Goal: Communication & Community: Answer question/provide support

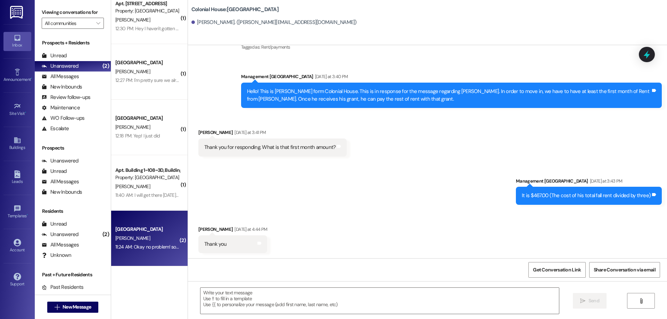
scroll to position [347, 0]
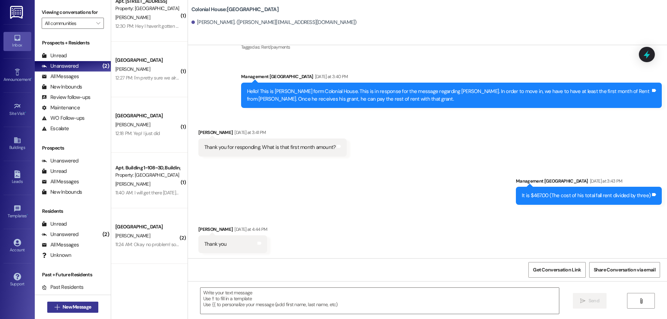
click at [81, 305] on span "New Message" at bounding box center [77, 307] width 28 height 7
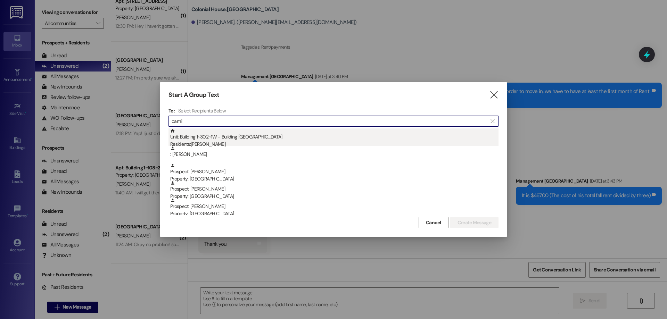
type input "camil"
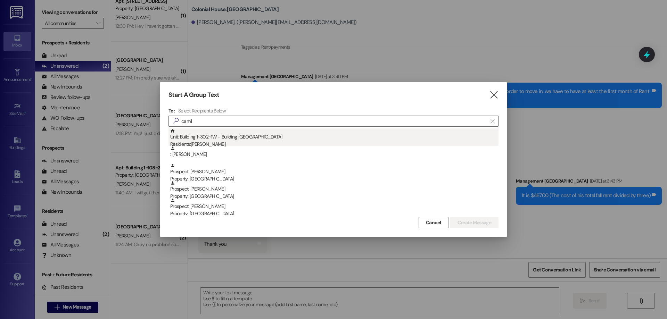
click at [239, 143] on div "Residents: [PERSON_NAME]" at bounding box center [334, 144] width 328 height 7
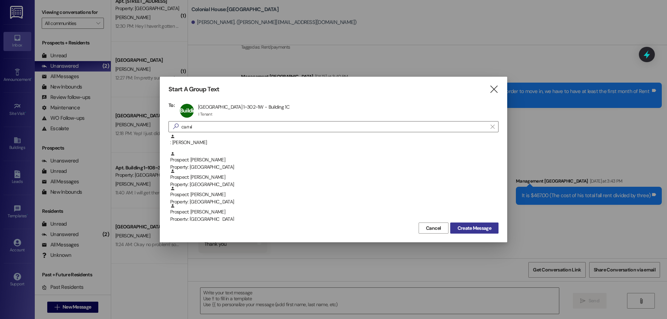
click at [479, 231] on span "Create Message" at bounding box center [475, 228] width 34 height 7
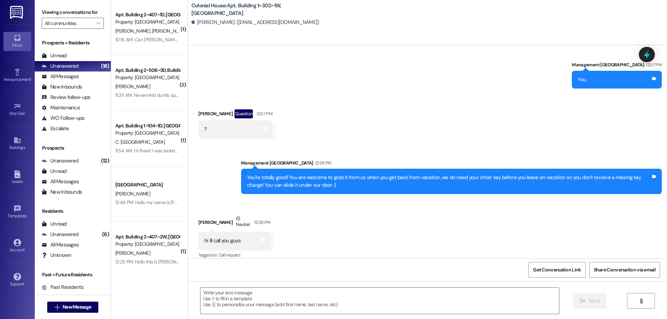
scroll to position [0, 0]
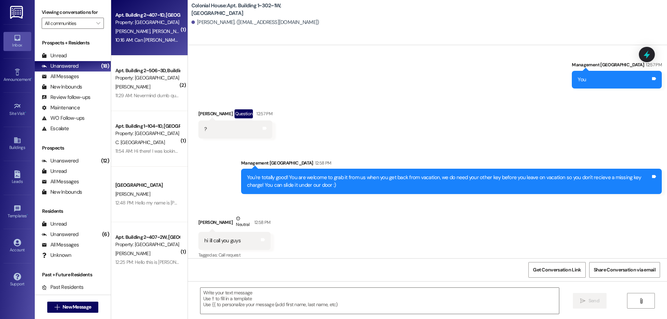
click at [159, 48] on div "Apt. Building 2~407~1D, Building 2 Colonial House Property: Colonial House G. G…" at bounding box center [149, 28] width 76 height 56
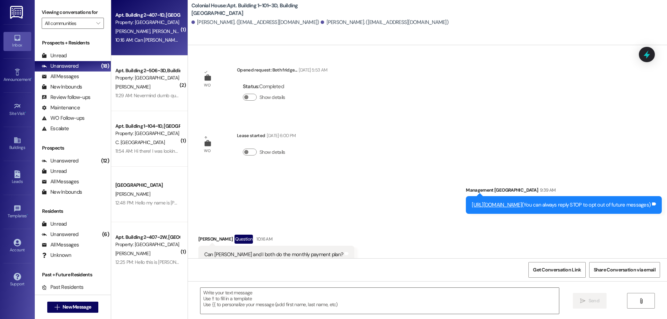
scroll to position [21, 0]
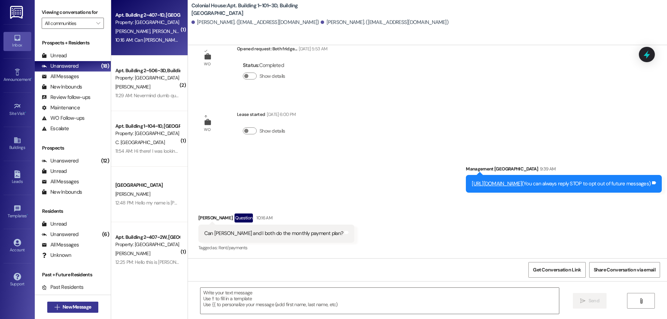
click at [73, 305] on span "New Message" at bounding box center [77, 307] width 28 height 7
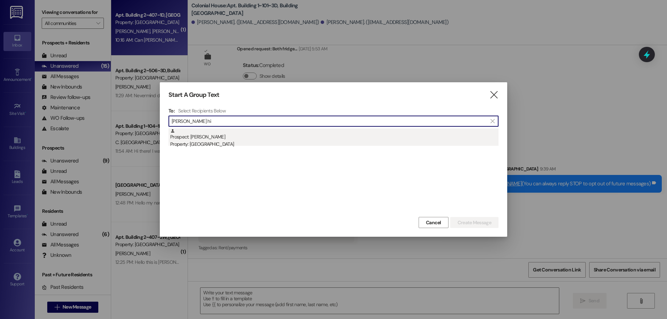
type input "logan hi"
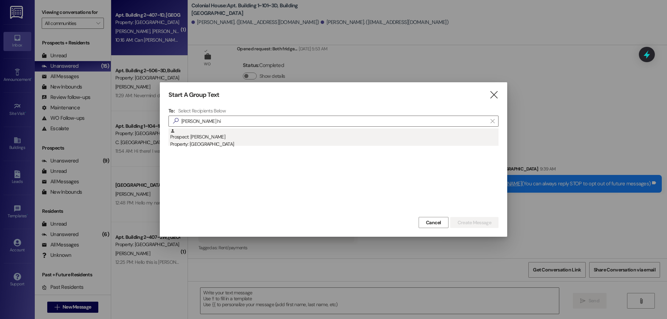
click at [191, 143] on div "Property: [GEOGRAPHIC_DATA]" at bounding box center [334, 144] width 328 height 7
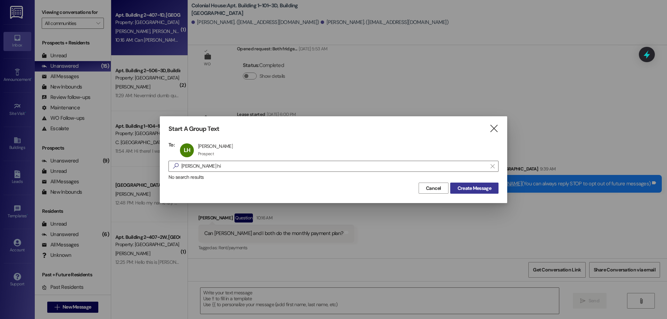
click at [484, 187] on span "Create Message" at bounding box center [475, 188] width 34 height 7
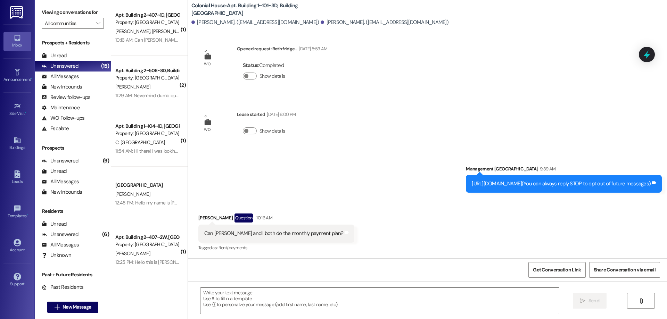
scroll to position [0, 0]
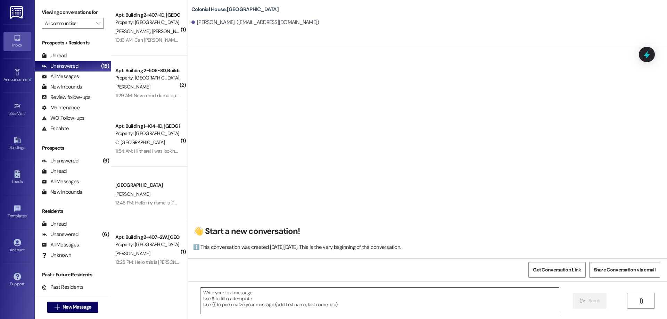
click at [342, 305] on textarea at bounding box center [379, 301] width 359 height 26
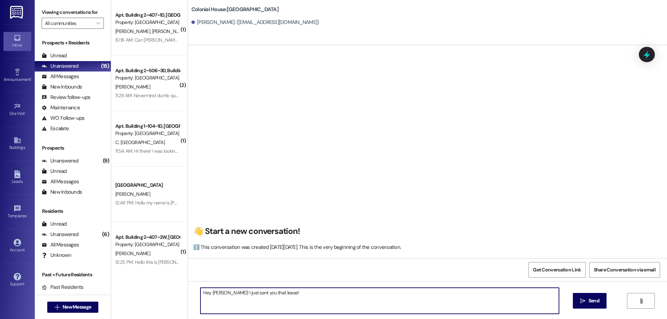
click at [221, 295] on textarea "Hey Logan! I just sent you that lease!" at bounding box center [379, 301] width 359 height 26
click at [342, 302] on textarea "Hey Logan! This is Rachel with Colonial House. I just sent you that lease!" at bounding box center [379, 301] width 359 height 26
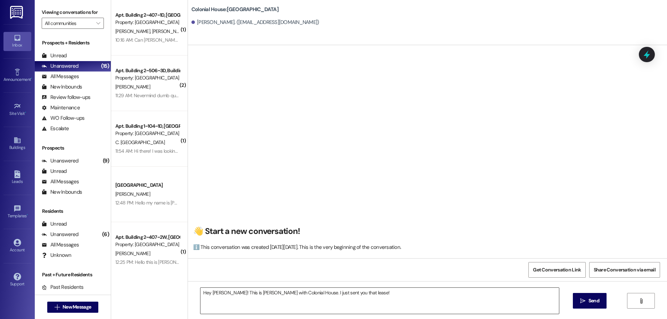
click at [437, 303] on textarea "Hey Logan! This is Rachel with Colonial House. I just sent you that lease!" at bounding box center [379, 301] width 359 height 26
click at [394, 299] on textarea "Hey Logan! This is Rachel with Colonial House. I just sent you that lease! I al…" at bounding box center [379, 301] width 359 height 26
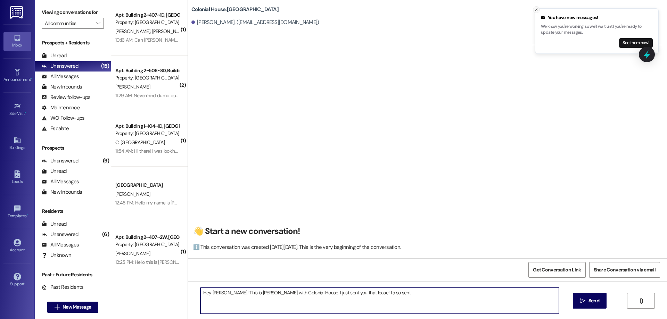
click at [537, 9] on icon "Close toast" at bounding box center [536, 10] width 4 height 4
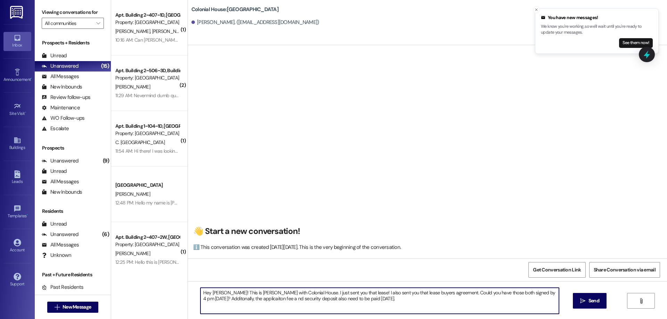
click at [412, 295] on textarea "Hey Logan! This is Rachel with Colonial House. I just sent you that lease! I al…" at bounding box center [379, 301] width 359 height 26
click at [417, 305] on textarea "Hey Logan! This is Rachel with Colonial House. I just sent you that lease! I al…" at bounding box center [379, 301] width 359 height 26
paste textarea "You can make those payments by going to https://colonialhouserexburg.residentpo…"
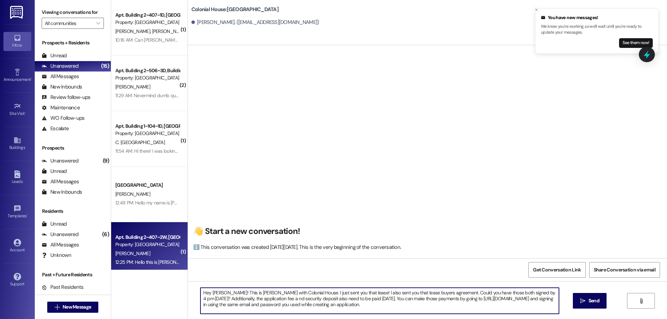
drag, startPoint x: 413, startPoint y: 309, endPoint x: 129, endPoint y: 268, distance: 286.5
click at [129, 268] on div "( 1 ) Apt. Building 2~407~1D, Building 2 Colonial House Property: Colonial Hous…" at bounding box center [389, 159] width 556 height 319
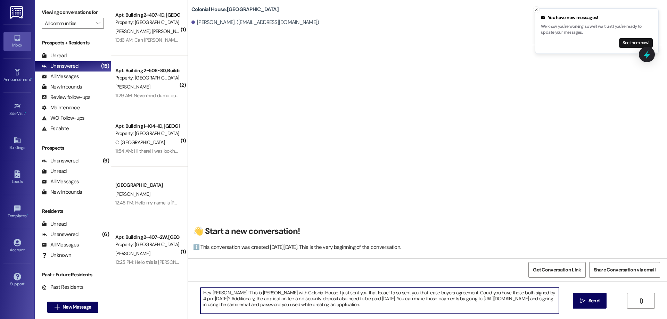
type textarea "Hey Logan! This is Rachel with Colonial House. I just sent you that lease! I al…"
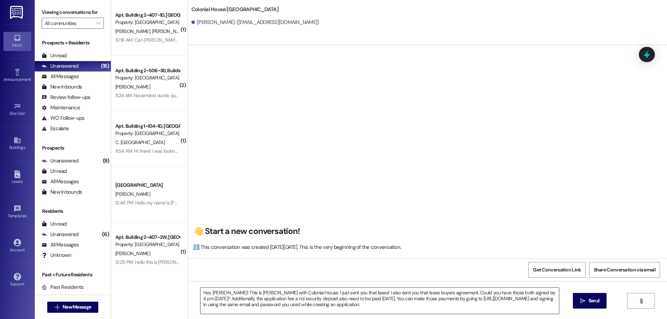
click at [385, 310] on textarea "Hey Logan! This is Rachel with Colonial House. I just sent you that lease! I al…" at bounding box center [379, 301] width 359 height 26
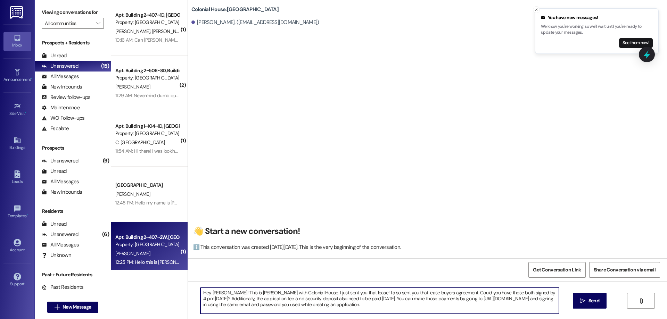
drag, startPoint x: 388, startPoint y: 305, endPoint x: 167, endPoint y: 268, distance: 223.4
click at [167, 268] on div "( 1 ) Apt. Building 2~407~1D, Building 2 Colonial House Property: Colonial Hous…" at bounding box center [389, 159] width 556 height 319
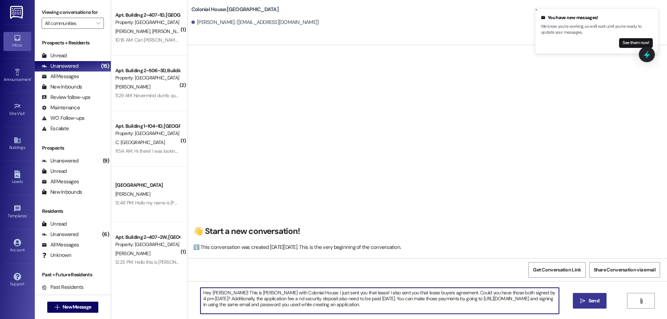
drag, startPoint x: 584, startPoint y: 302, endPoint x: 595, endPoint y: 297, distance: 12.6
click at [584, 302] on icon "" at bounding box center [582, 301] width 5 height 6
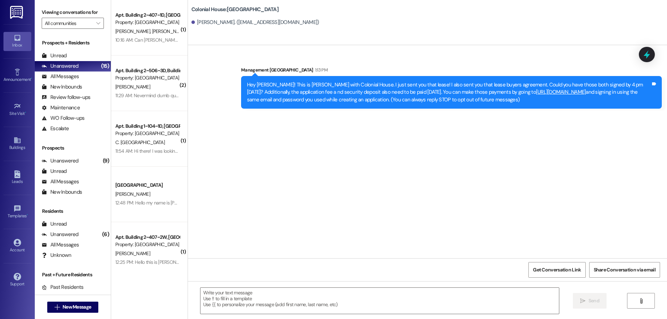
scroll to position [0, 0]
click at [70, 305] on span "New Message" at bounding box center [77, 307] width 28 height 7
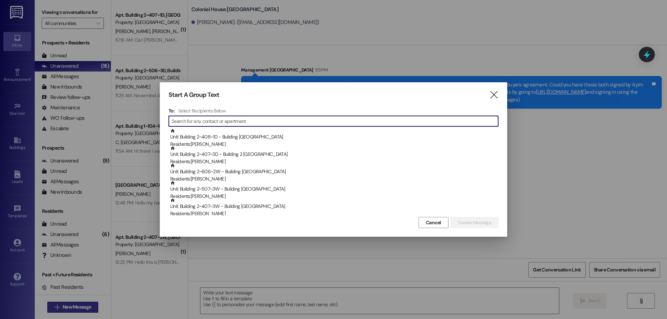
type input "r"
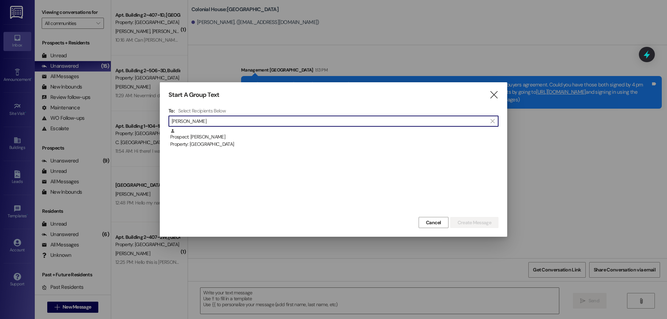
type input "tyler brown"
click at [267, 138] on div "Prospect: Tyler Brown Property: Colonial House" at bounding box center [334, 139] width 328 height 20
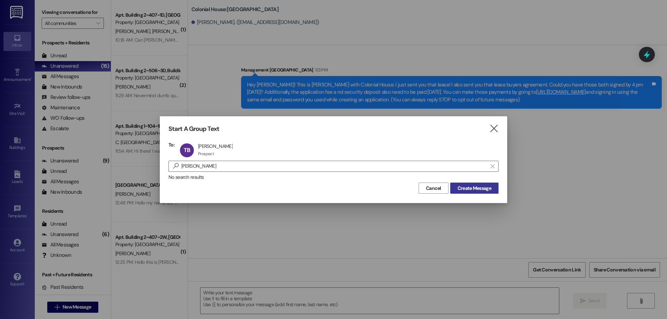
click at [475, 189] on span "Create Message" at bounding box center [475, 188] width 34 height 7
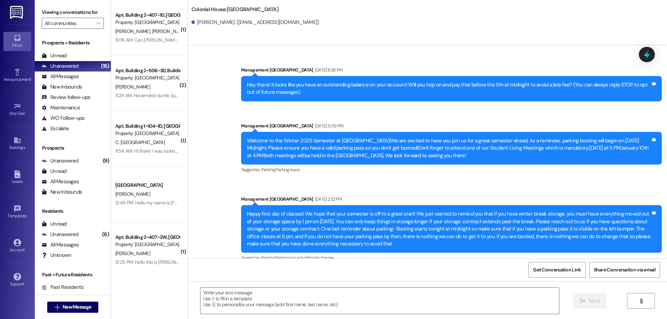
scroll to position [10188, 0]
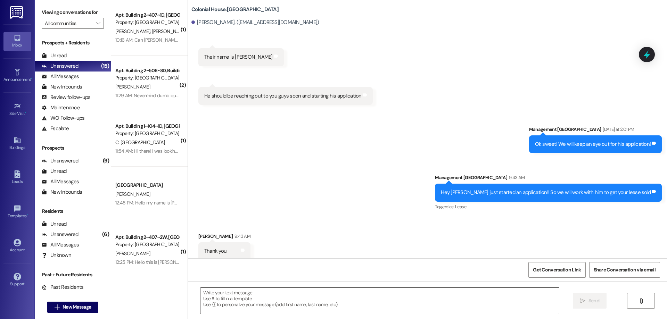
click at [379, 302] on textarea at bounding box center [379, 301] width 359 height 26
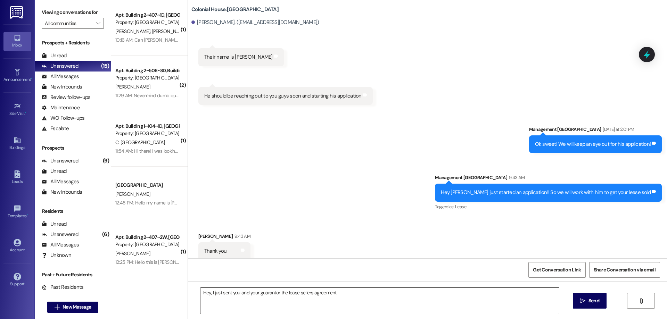
click at [369, 301] on textarea "Hey, I just sent you and your guarantor the lease sellers agreement" at bounding box center [379, 301] width 359 height 26
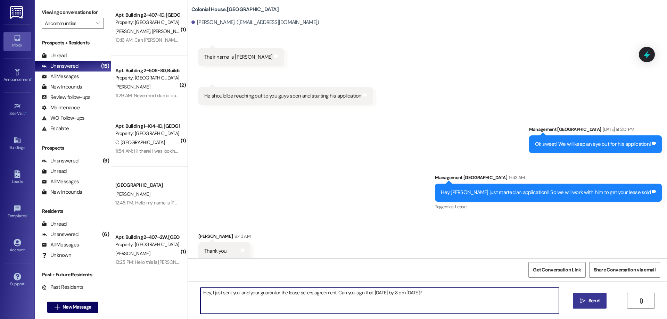
type textarea "Hey, I just sent you and your guarantor the lease sellers agreement. Can you si…"
click at [595, 302] on span "Send" at bounding box center [594, 300] width 11 height 7
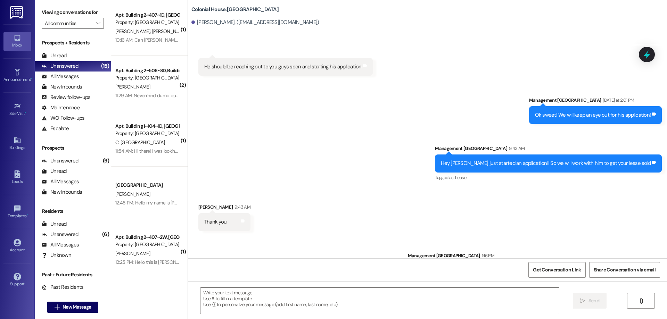
scroll to position [10236, 0]
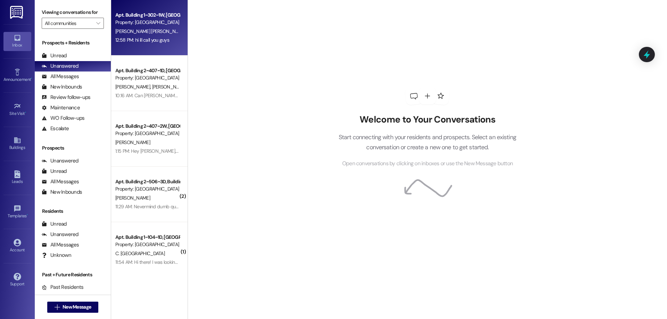
click at [147, 46] on div "Apt. Building 1~302~1W, Building 1 Colonial House Property: Colonial House [PER…" at bounding box center [149, 28] width 76 height 56
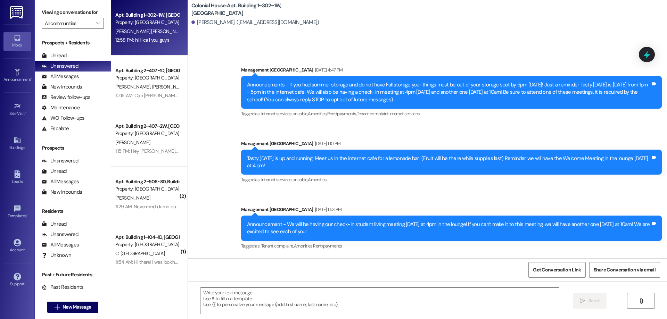
scroll to position [12042, 0]
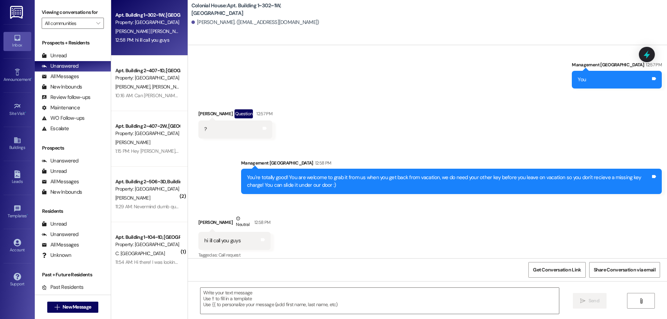
click at [426, 317] on div " Send " at bounding box center [427, 307] width 479 height 52
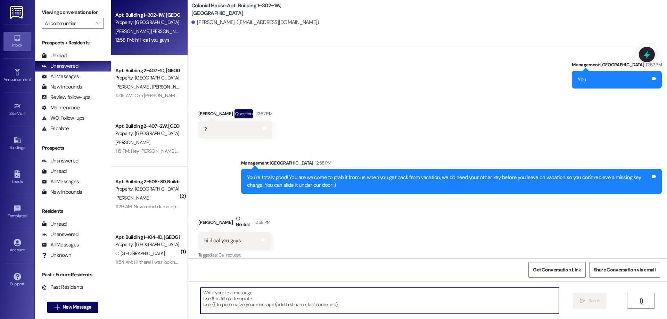
click at [418, 309] on textarea at bounding box center [379, 301] width 359 height 26
type textarea ":)"
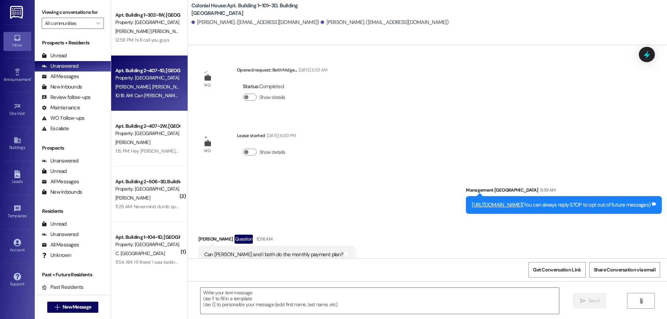
scroll to position [21, 0]
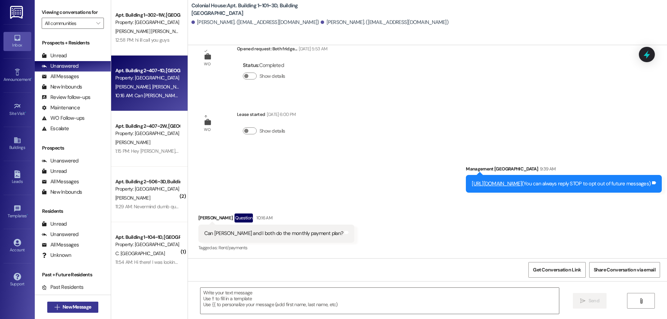
click at [80, 304] on span "New Message" at bounding box center [77, 307] width 28 height 7
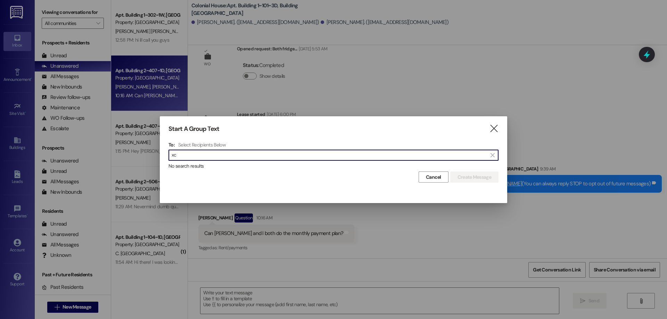
type input "x"
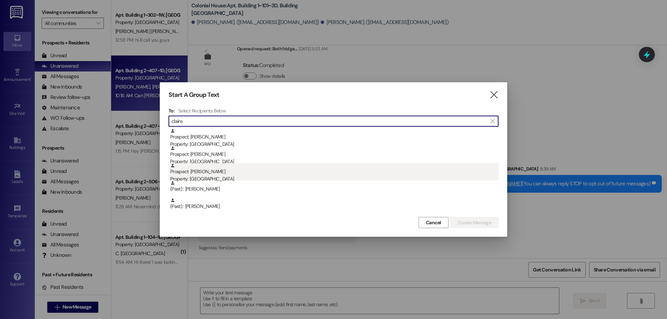
type input "claire"
click at [210, 170] on div "Prospect: Claire Graver Property: Colonial House" at bounding box center [334, 173] width 328 height 20
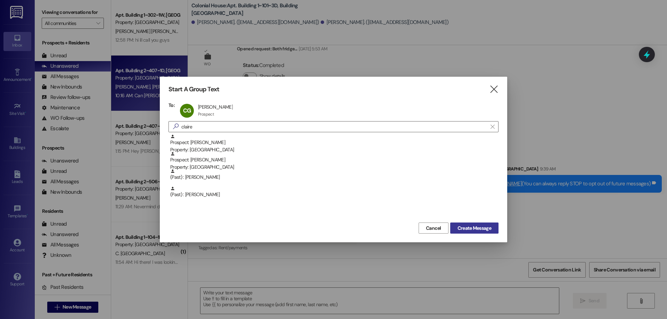
click at [477, 225] on span "Create Message" at bounding box center [475, 228] width 34 height 7
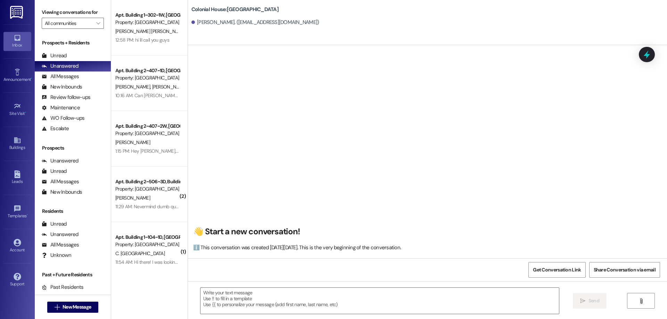
scroll to position [0, 0]
click at [322, 302] on textarea at bounding box center [379, 301] width 359 height 26
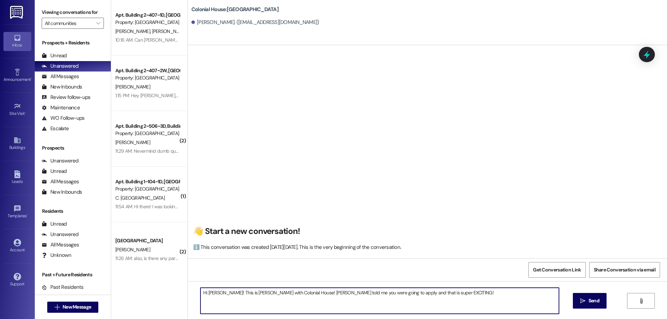
click at [450, 298] on textarea "Hi Claire! This is Rachel with Colonial House! Kylie told me you were going to …" at bounding box center [379, 301] width 359 height 26
drag, startPoint x: 215, startPoint y: 300, endPoint x: 208, endPoint y: 305, distance: 8.6
click at [208, 305] on textarea "Hi Claire! This is Rachel with Colonial House! Kylie told me you were going to …" at bounding box center [379, 301] width 359 height 26
click at [213, 299] on textarea "Hi Claire! This is Rachel with Colonial House! Kylie told me you were going to …" at bounding box center [379, 301] width 359 height 26
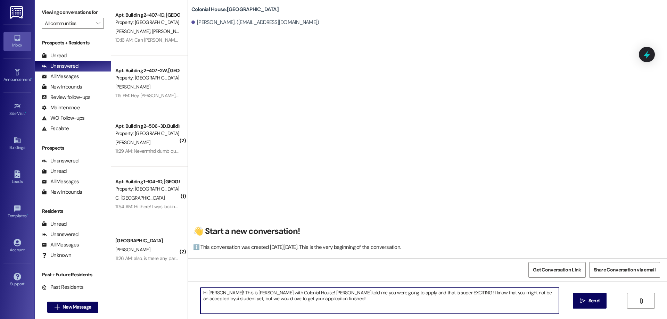
click at [212, 299] on textarea "Hi Claire! This is Rachel with Colonial House! Kylie told me you were going to …" at bounding box center [379, 301] width 359 height 26
click at [508, 295] on textarea "Hi Claire! This is Rachel with Colonial House! Kylie told me you were going to …" at bounding box center [379, 301] width 359 height 26
click at [456, 306] on textarea "Hi Claire! This is Rachel with Colonial House! Kylie told me you were going to …" at bounding box center [379, 301] width 359 height 26
type textarea "Hi Claire! This is Rachel with Colonial House! Kylie told me you were going to …"
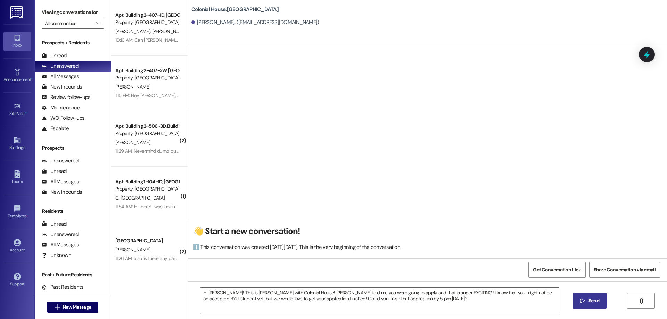
click at [602, 301] on button " Send" at bounding box center [590, 301] width 34 height 16
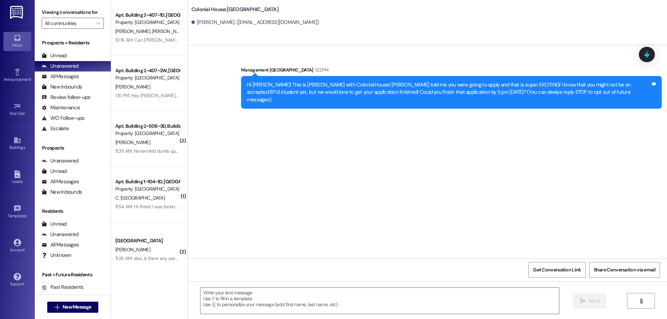
scroll to position [0, 0]
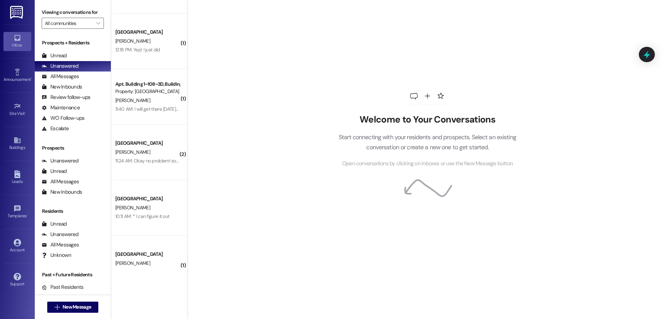
scroll to position [397, 0]
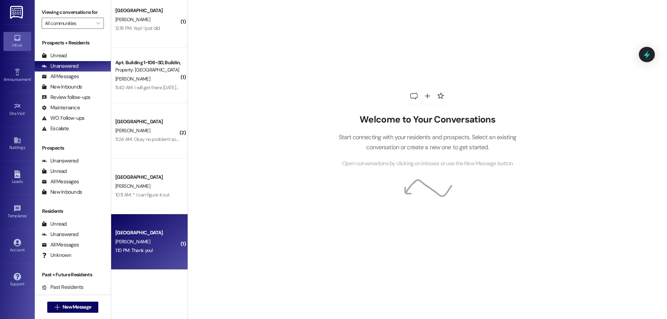
click at [168, 235] on div "[GEOGRAPHIC_DATA]" at bounding box center [147, 232] width 64 height 7
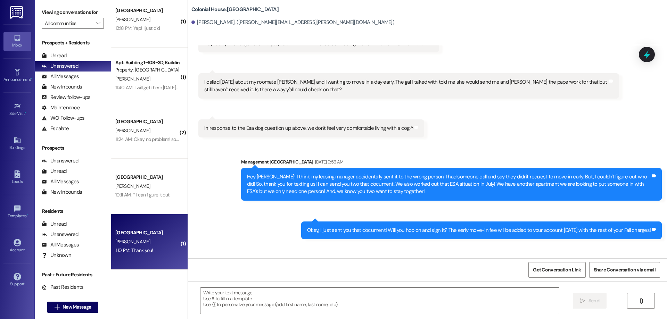
scroll to position [1581, 0]
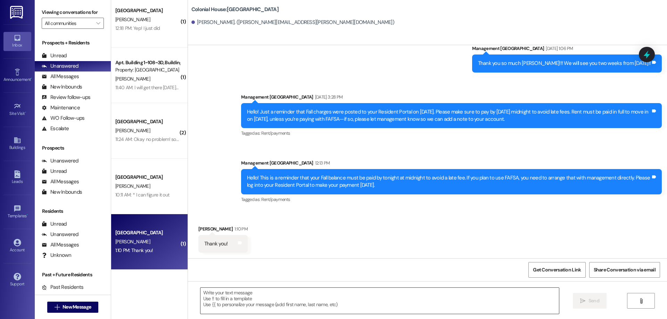
click at [355, 313] on textarea at bounding box center [379, 301] width 359 height 26
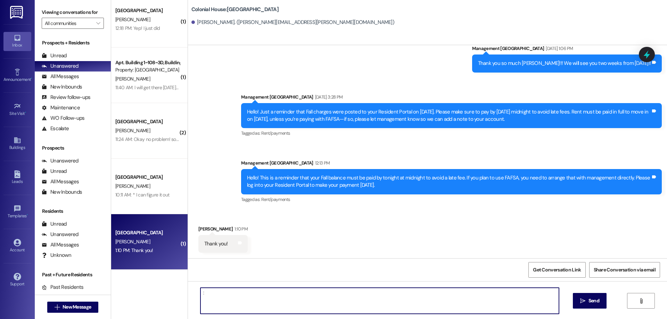
type textarea ":)"
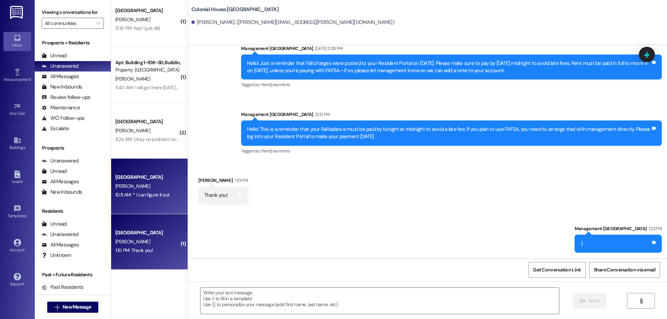
click at [177, 189] on div "Colonial House Prospect S. Hansen 10:11 AM: * I can figure it out 10:11 AM: * I…" at bounding box center [149, 187] width 76 height 56
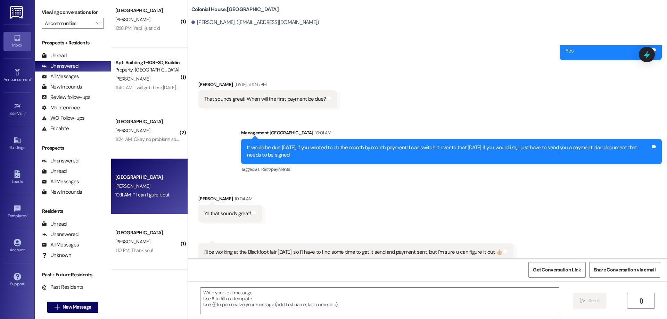
scroll to position [2071, 0]
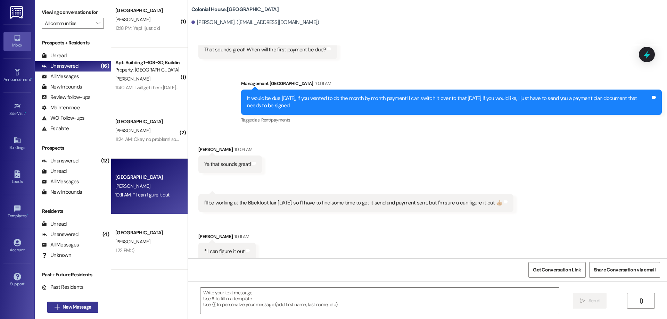
click at [81, 307] on span "New Message" at bounding box center [77, 307] width 28 height 7
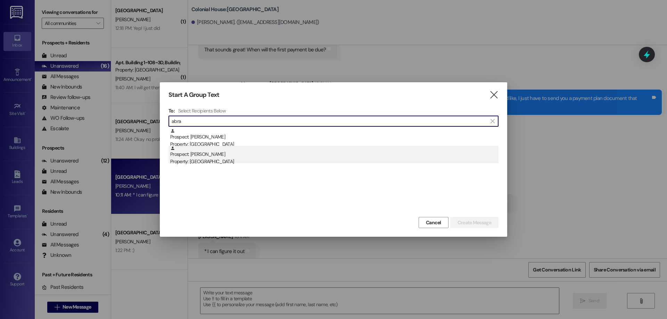
type input "abra"
click at [263, 154] on div "Prospect: Abraham Wight Property: Colonial House" at bounding box center [334, 156] width 328 height 20
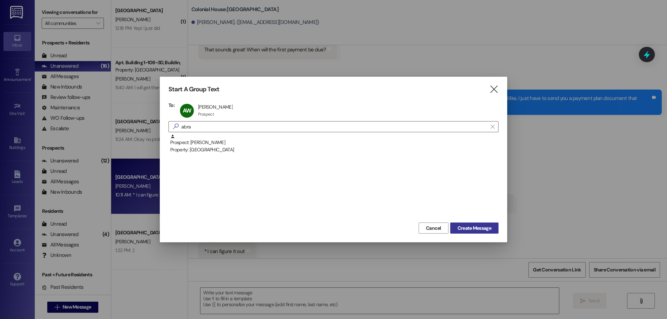
click at [470, 225] on span "Create Message" at bounding box center [475, 228] width 34 height 7
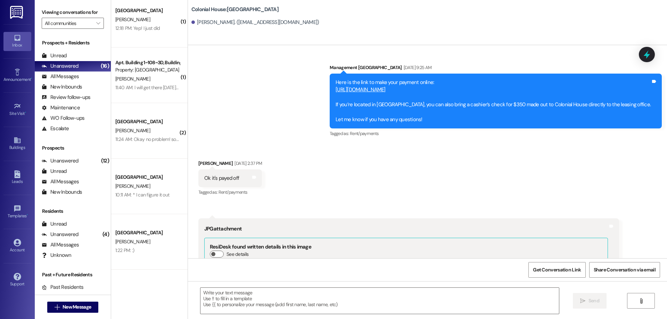
scroll to position [3388, 0]
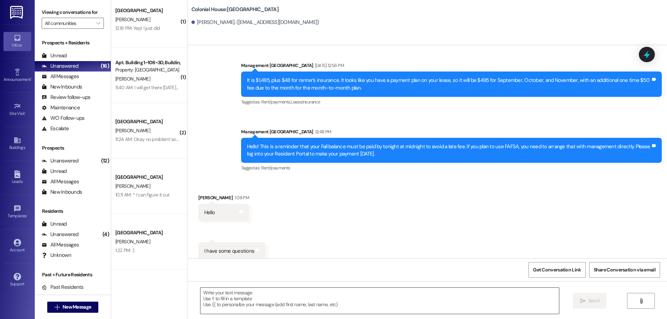
click at [324, 299] on textarea at bounding box center [379, 301] width 359 height 26
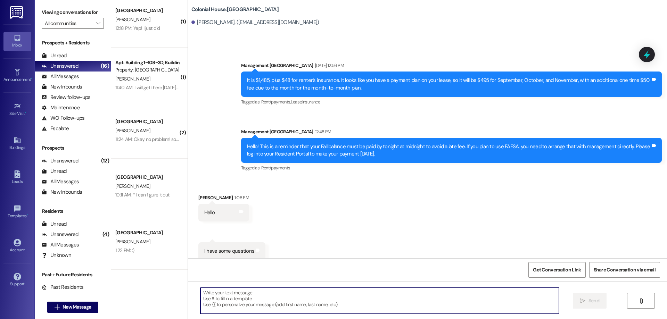
paste textarea "[URL][DOMAIN_NAME]"
type textarea "[URL][DOMAIN_NAME]"
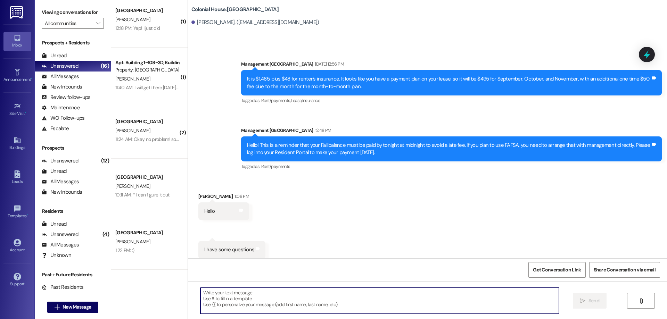
scroll to position [3436, 0]
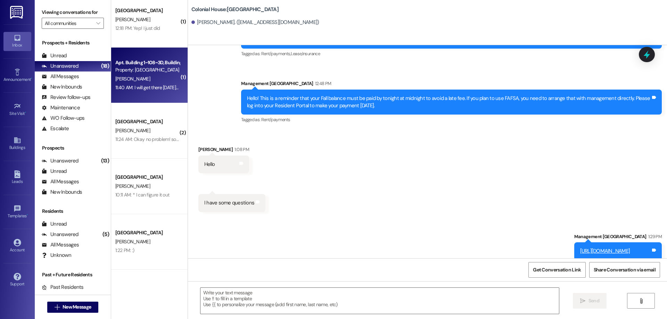
click at [157, 89] on div "11:40 AM: I will get there Sunday night! 11:40 AM: I will get there Sunday nigh…" at bounding box center [151, 87] width 73 height 6
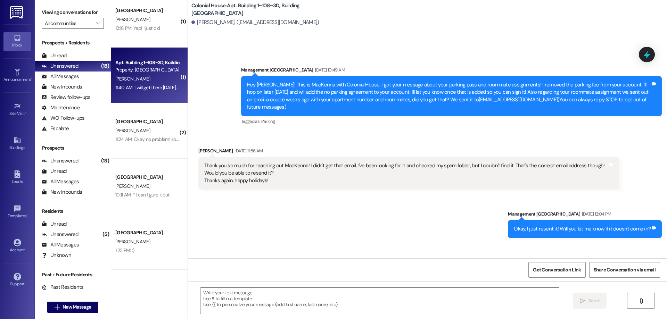
scroll to position [12602, 0]
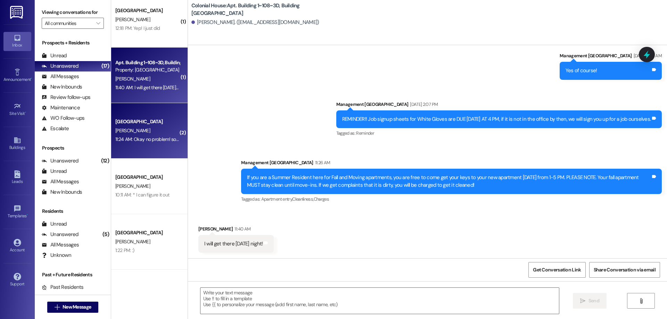
click at [146, 123] on div "[GEOGRAPHIC_DATA]" at bounding box center [147, 121] width 64 height 7
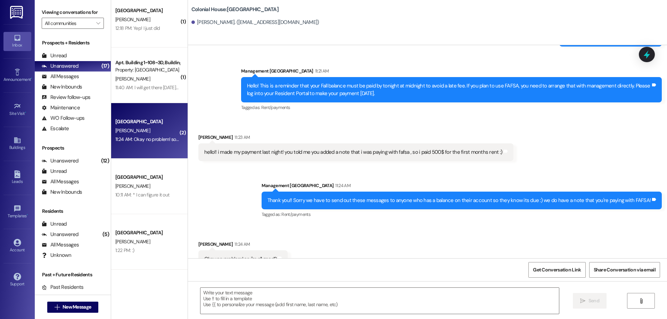
scroll to position [2974, 0]
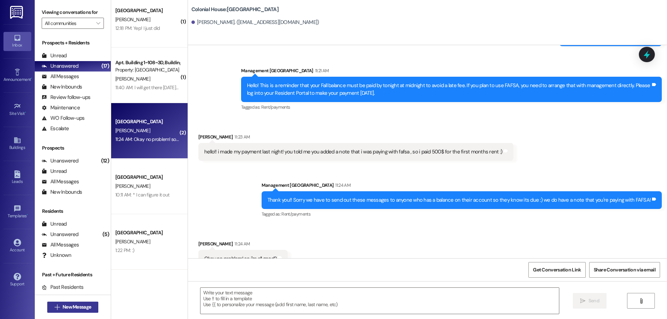
click at [88, 305] on span "New Message" at bounding box center [77, 307] width 28 height 7
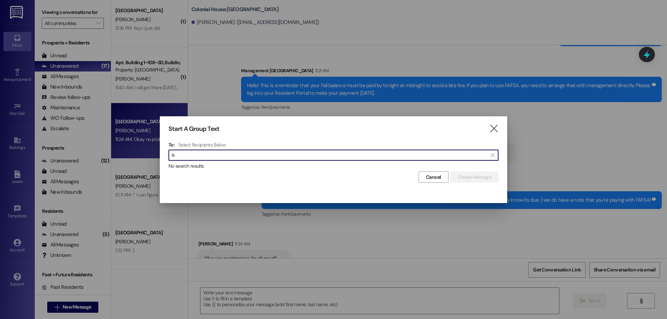
type input "i"
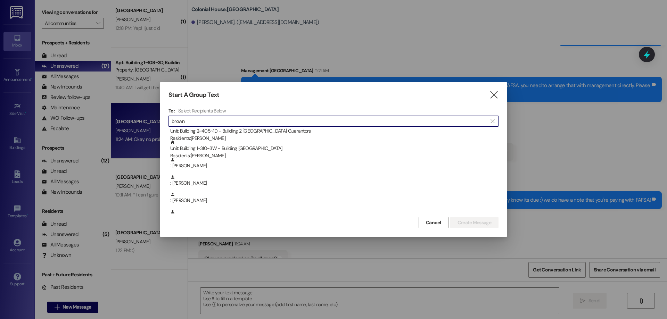
scroll to position [0, 0]
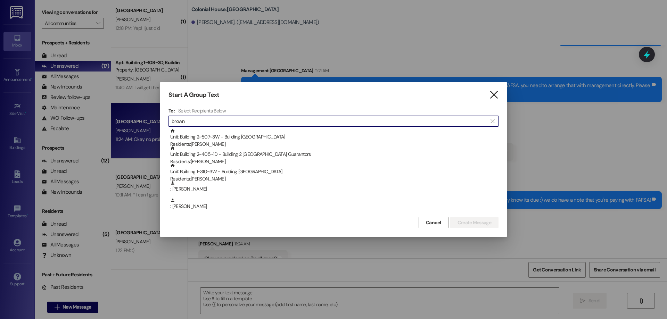
type input "brown"
click at [497, 96] on icon "" at bounding box center [493, 94] width 9 height 7
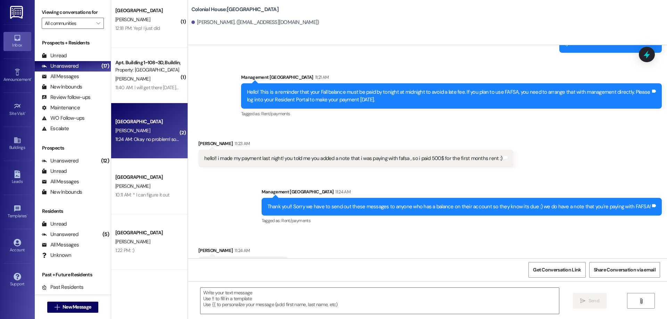
scroll to position [2974, 0]
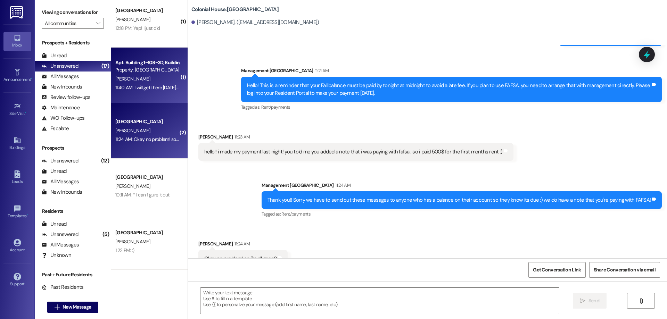
click at [145, 84] on div "11:40 AM: I will get there Sunday night! 11:40 AM: I will get there Sunday nigh…" at bounding box center [148, 87] width 66 height 9
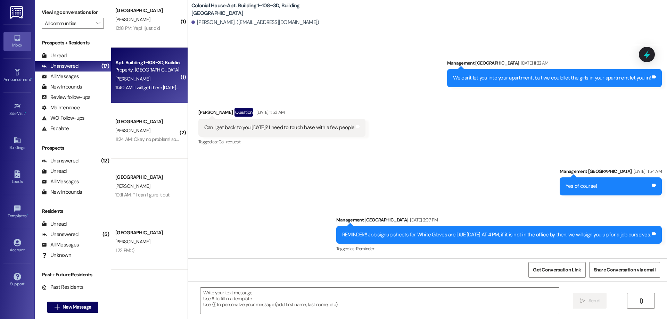
scroll to position [12602, 0]
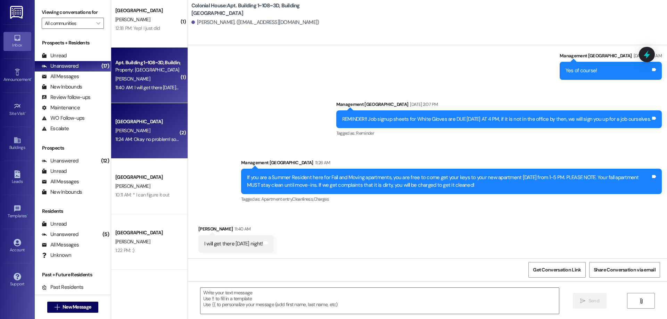
click at [162, 144] on div "Colonial House Prospect R. davenport 11:24 AM: Okay no problem! so i'm all good…" at bounding box center [149, 131] width 76 height 56
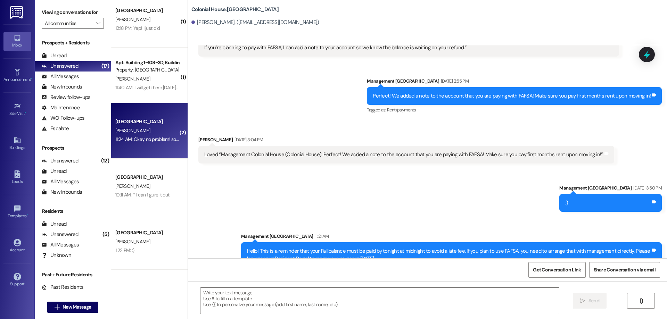
scroll to position [2974, 0]
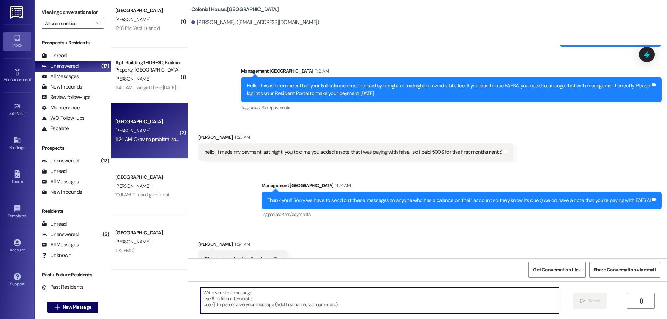
click at [336, 304] on textarea at bounding box center [379, 301] width 359 height 26
type textarea "Yup!"
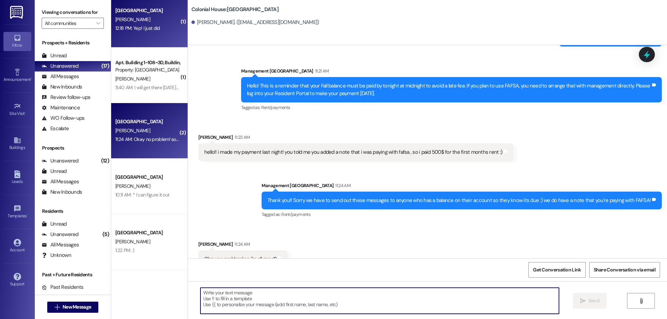
click at [146, 31] on div "12:18 PM: Yep! I just did 12:18 PM: Yep! I just did" at bounding box center [137, 28] width 45 height 6
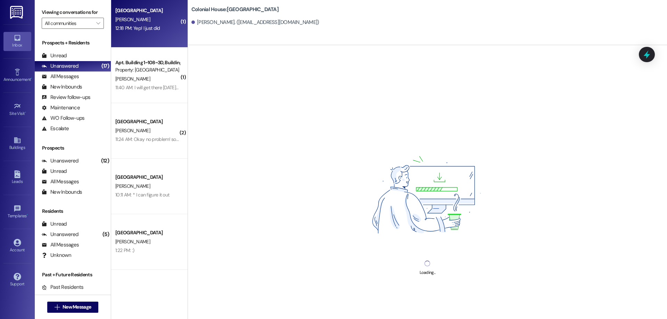
click at [153, 17] on div "S. Kerbs" at bounding box center [148, 19] width 66 height 9
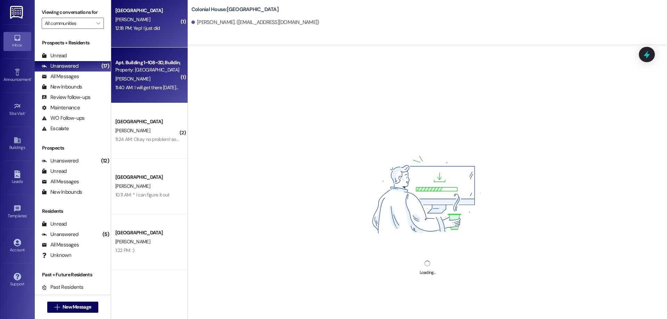
click at [162, 74] on div "Apt. Building 1~108~3D, Building 1 Colonial House Property: Colonial House" at bounding box center [148, 66] width 66 height 16
click at [154, 32] on div "12:18 PM: Yep! I just did 12:18 PM: Yep! I just did" at bounding box center [148, 28] width 66 height 9
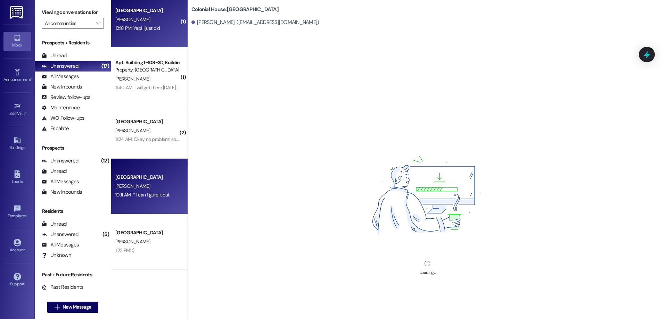
click at [163, 189] on div "S. Hansen" at bounding box center [148, 186] width 66 height 9
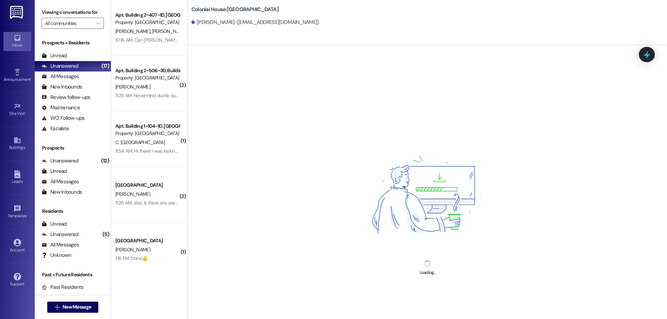
scroll to position [397, 0]
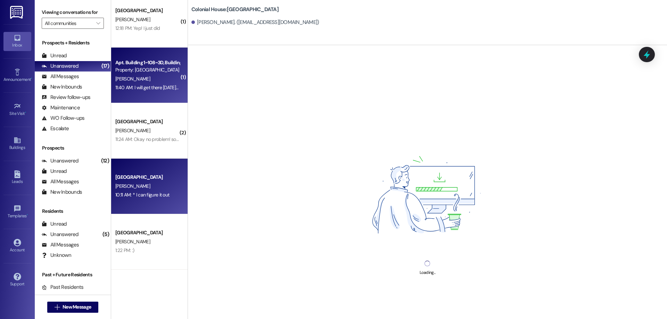
click at [148, 96] on div "Apt. Building 1~108~3D, Building 1 Colonial House Property: Colonial House A. B…" at bounding box center [149, 76] width 76 height 56
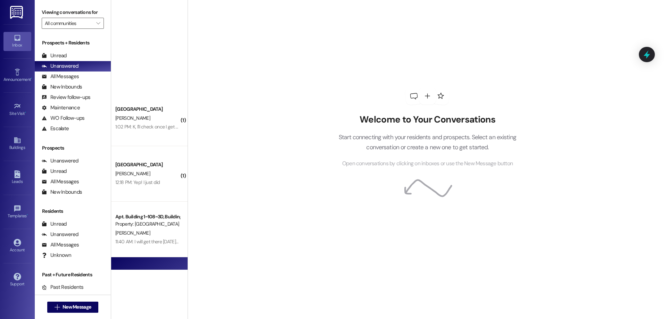
scroll to position [397, 0]
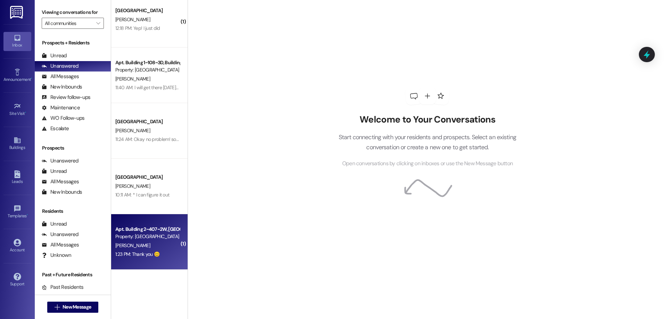
click at [156, 242] on div "[PERSON_NAME]" at bounding box center [148, 245] width 66 height 9
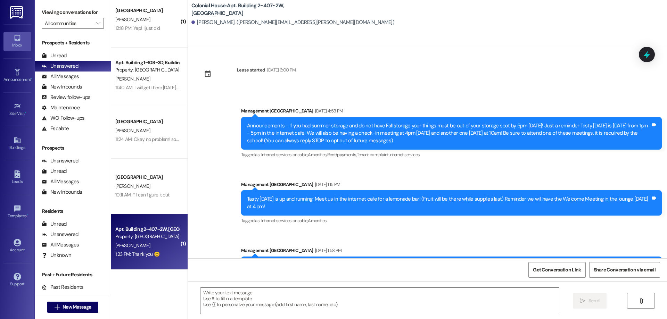
scroll to position [10533, 0]
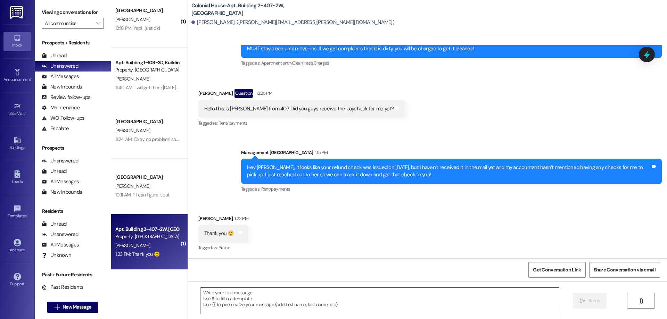
click at [428, 289] on textarea at bounding box center [379, 301] width 359 height 26
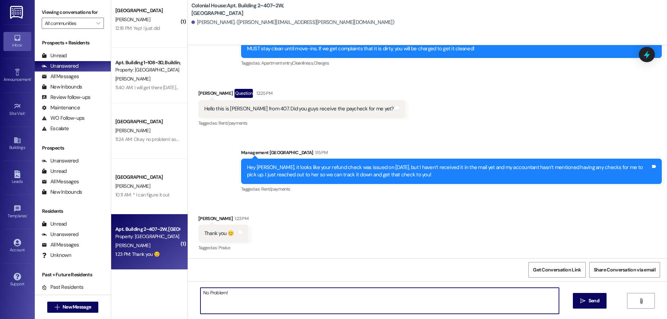
type textarea "No Problem!"
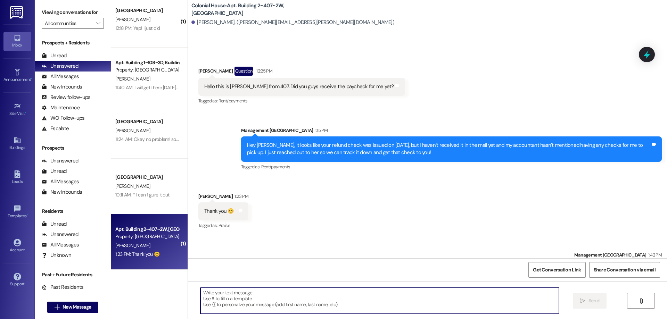
scroll to position [10582, 0]
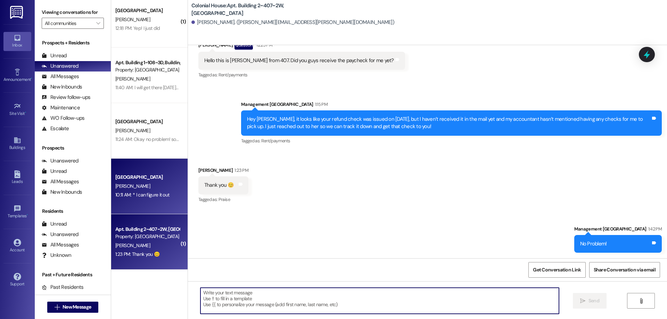
click at [150, 197] on div "10:11 AM: * I can figure it out 10:11 AM: * I can figure it out" at bounding box center [142, 195] width 54 height 6
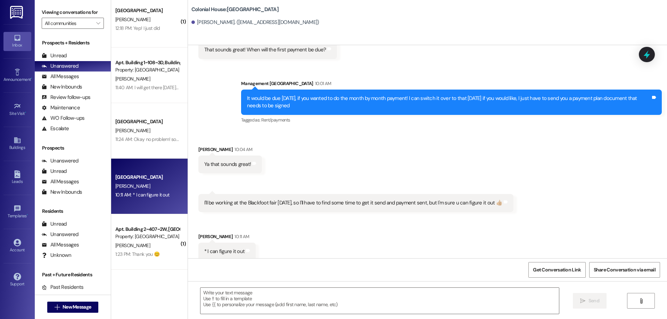
scroll to position [2071, 0]
click at [440, 308] on textarea at bounding box center [379, 301] width 359 height 26
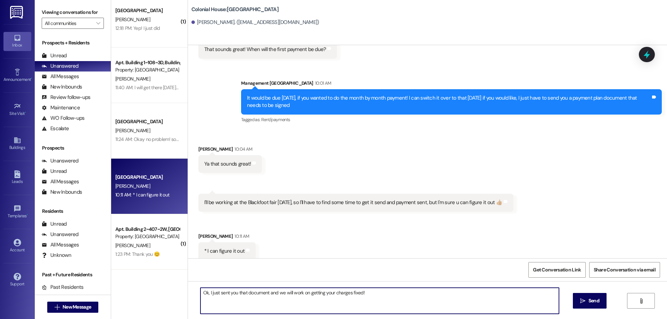
type textarea "Ok, I just sent you that document and we will work on getting your charges fixe…"
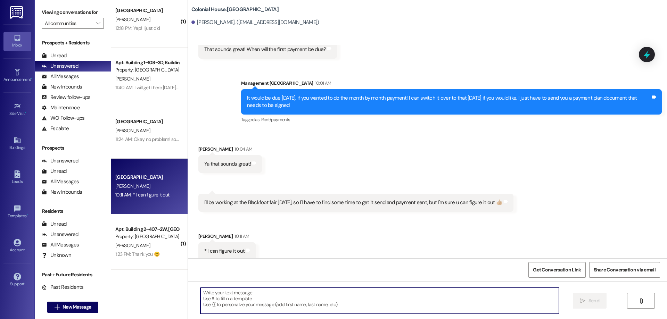
scroll to position [2071, 0]
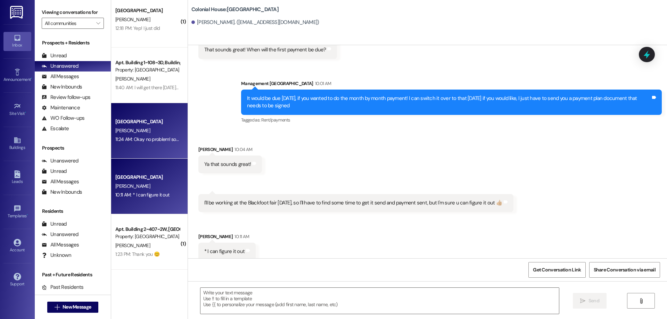
click at [140, 120] on div "[GEOGRAPHIC_DATA]" at bounding box center [148, 121] width 66 height 9
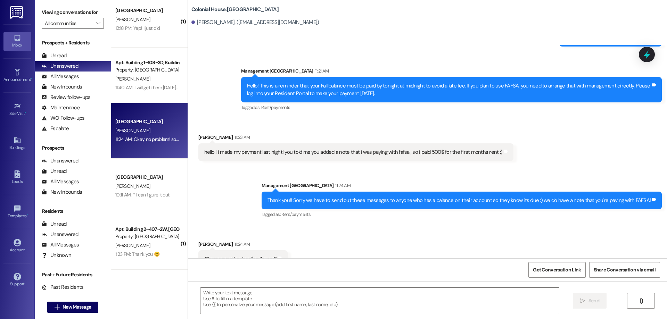
scroll to position [2974, 0]
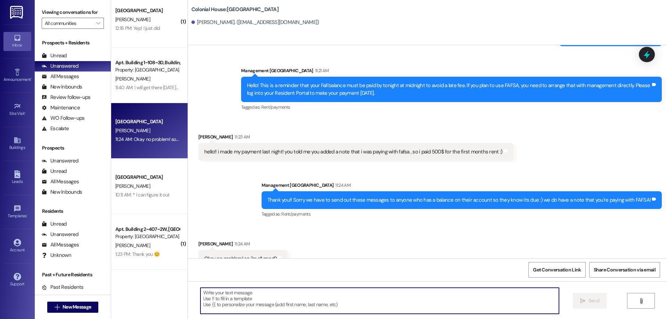
click at [523, 301] on textarea at bounding box center [379, 301] width 359 height 26
type textarea "u"
type textarea "yup!"
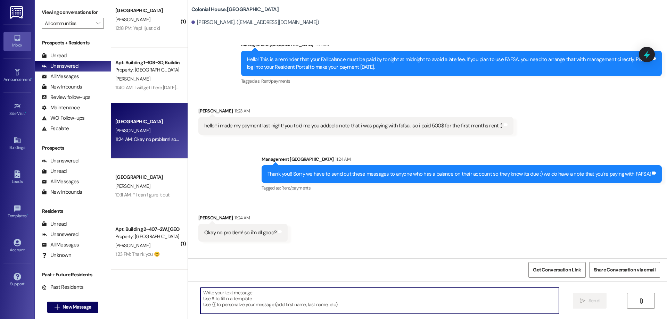
scroll to position [3023, 0]
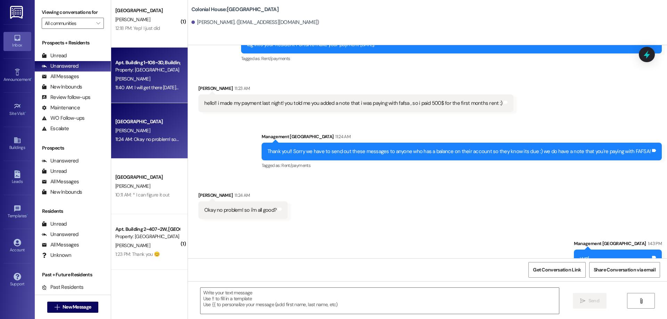
click at [137, 57] on div "Apt. Building 1~108~3D, Building 1 Colonial House Property: Colonial House A. B…" at bounding box center [149, 76] width 76 height 56
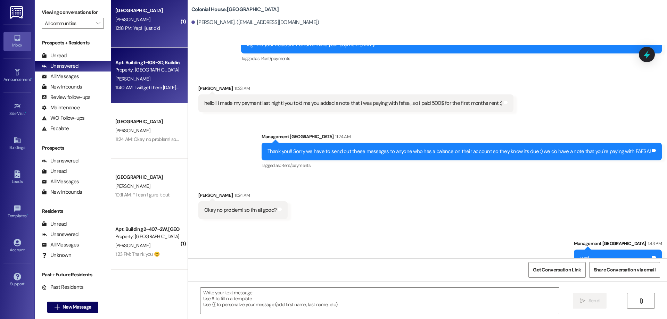
click at [132, 35] on div "Colonial House Prospect S. Kerbs 12:18 PM: Yep! I just did 12:18 PM: Yep! I jus…" at bounding box center [149, 20] width 76 height 56
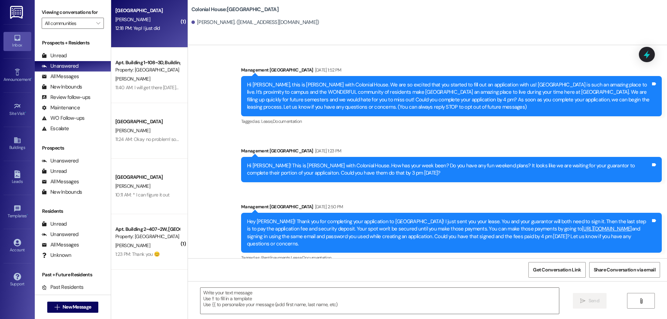
scroll to position [303, 0]
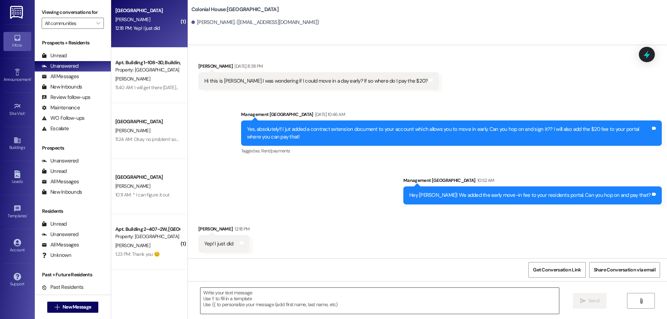
click at [399, 307] on textarea at bounding box center [379, 301] width 359 height 26
click at [234, 295] on textarea "Than" at bounding box center [379, 301] width 359 height 26
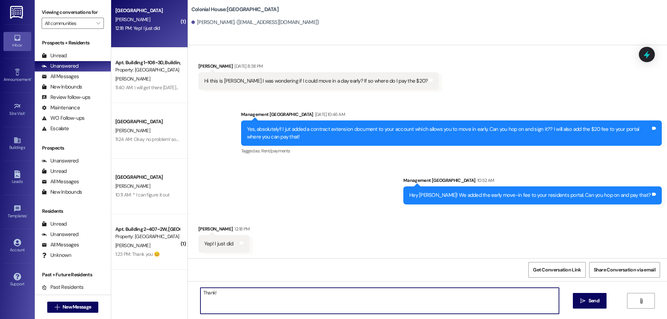
type textarea "Thank!"
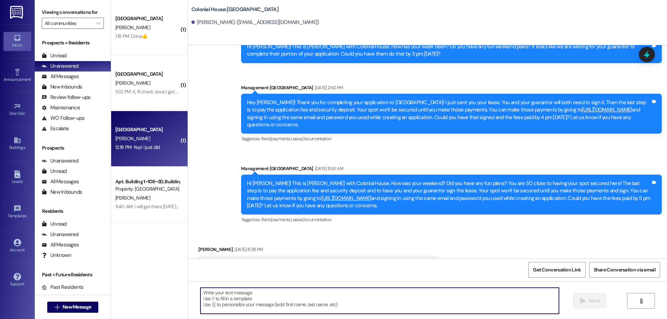
scroll to position [165, 0]
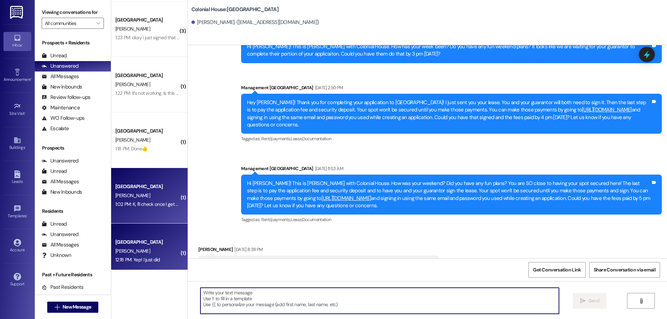
click at [146, 191] on div "[GEOGRAPHIC_DATA]" at bounding box center [148, 186] width 66 height 9
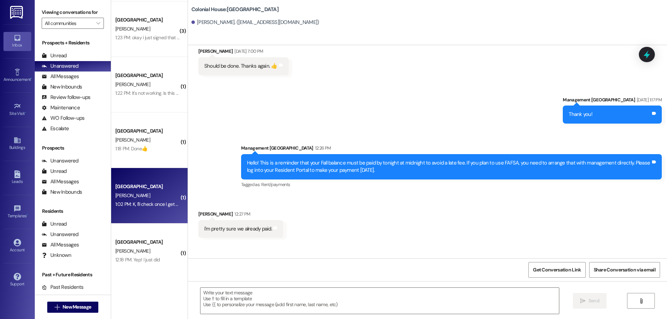
scroll to position [380, 0]
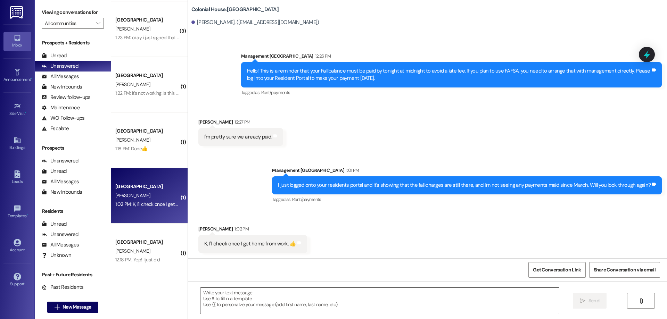
click at [331, 300] on textarea at bounding box center [379, 301] width 359 height 26
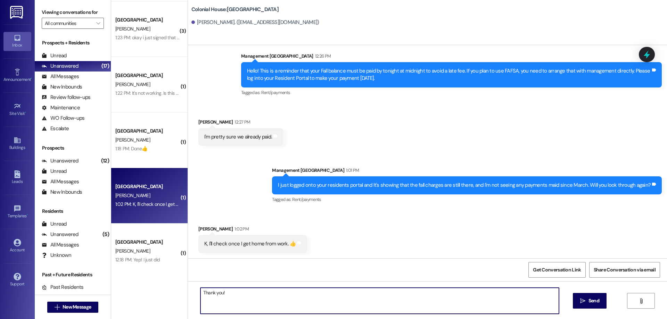
type textarea "Thank you!"
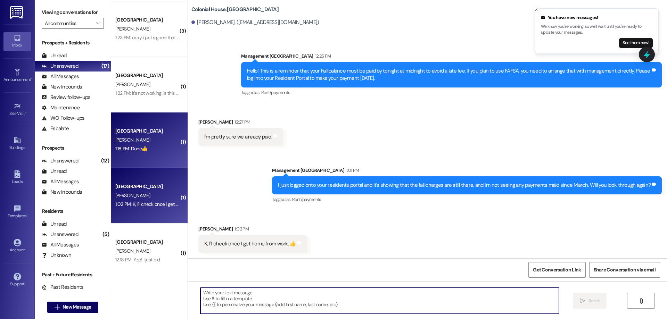
click at [150, 155] on div "Colonial House Prospect T. Brown 1:18 PM: Done👍 1:18 PM: Done👍" at bounding box center [149, 141] width 76 height 56
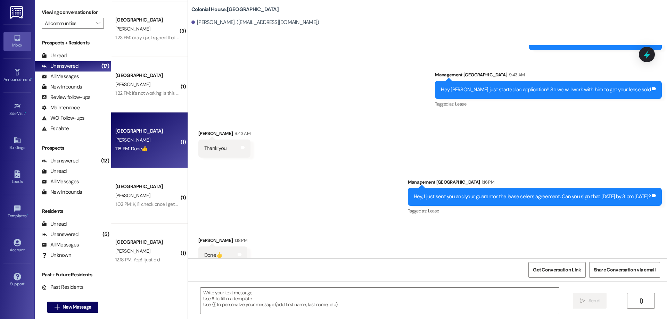
scroll to position [10295, 0]
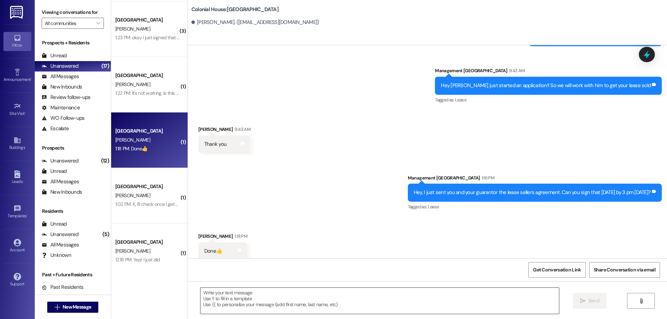
click at [348, 297] on textarea at bounding box center [379, 301] width 359 height 26
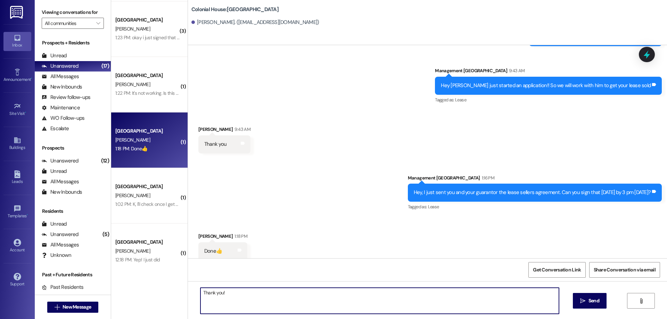
type textarea "Thank you!"
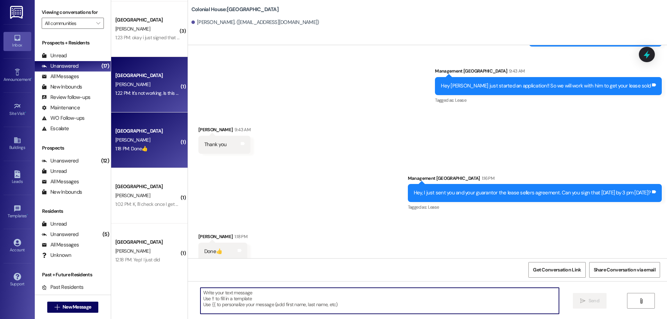
click at [123, 100] on div "Colonial House Prospect P. Dupree 1:22 PM: It's not working. Is this the email …" at bounding box center [149, 85] width 76 height 56
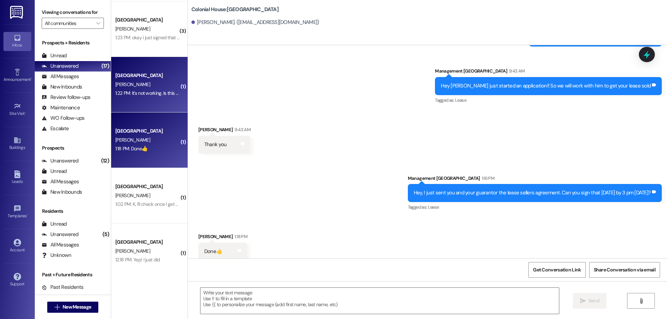
scroll to position [899, 0]
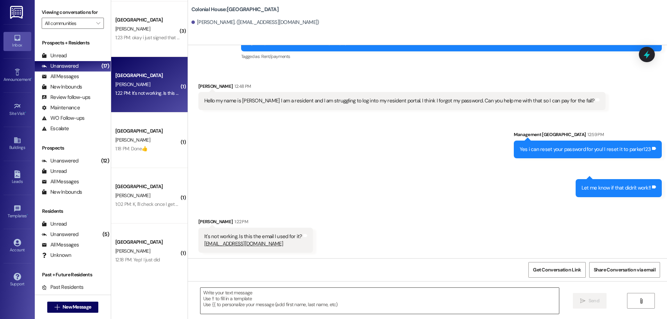
click at [311, 301] on textarea at bounding box center [379, 301] width 359 height 26
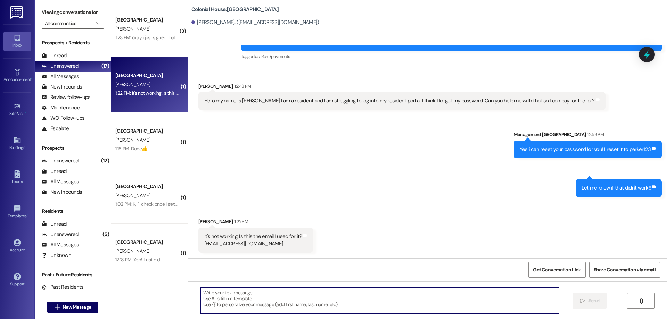
click at [307, 301] on textarea at bounding box center [379, 301] width 359 height 26
paste textarea "https://colonialhouserexburg.residentportal.com/auth"
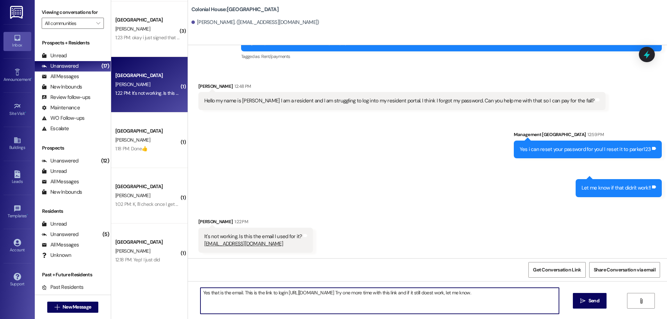
drag, startPoint x: 488, startPoint y: 292, endPoint x: 482, endPoint y: 295, distance: 6.8
click at [480, 299] on textarea "Yes that is the email. This is the link to login https://colonialhouserexburg.r…" at bounding box center [379, 301] width 359 height 26
click at [483, 292] on textarea "Yes that is the email. This is the link to login https://colonialhouserexburg.r…" at bounding box center [379, 301] width 359 height 26
type textarea "Yes that is the email. This is the link to login https://colonialhouserexburg.r…"
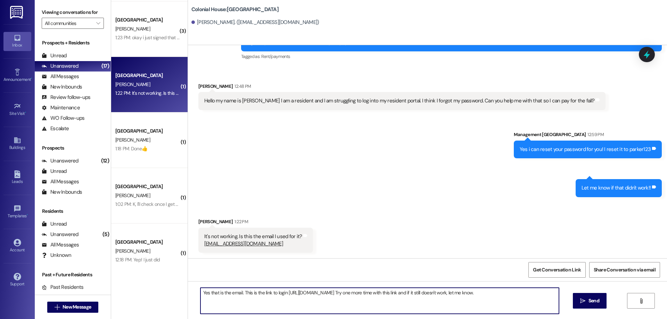
drag, startPoint x: 595, startPoint y: 300, endPoint x: 546, endPoint y: 291, distance: 50.1
click at [593, 299] on span "Send" at bounding box center [594, 300] width 11 height 7
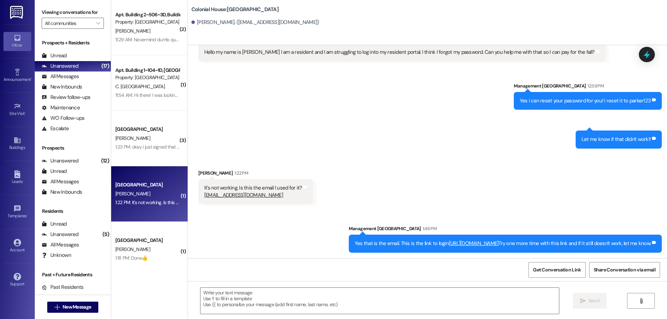
scroll to position [50, 0]
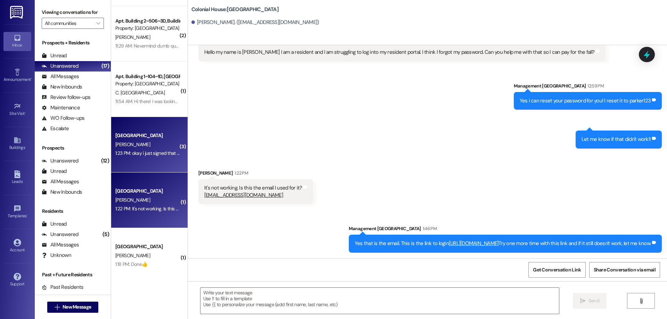
click at [136, 148] on div "[PERSON_NAME]" at bounding box center [148, 144] width 66 height 9
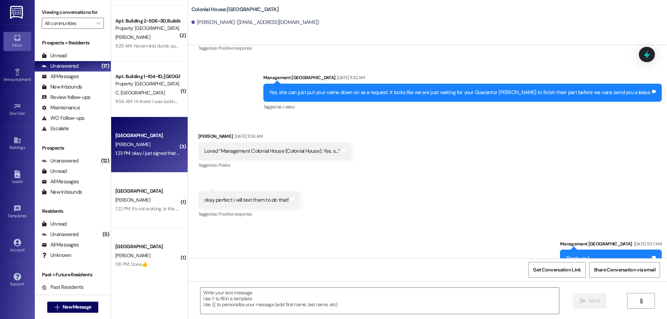
scroll to position [7485, 0]
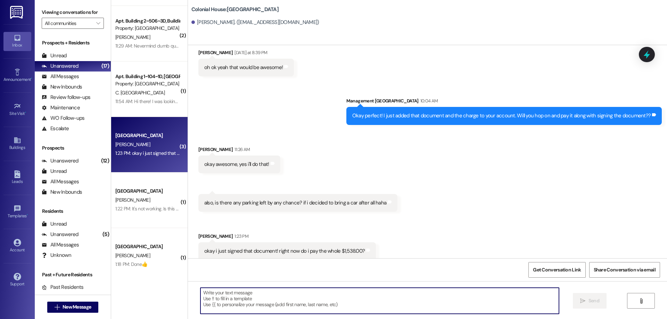
click at [280, 301] on textarea at bounding box center [379, 301] width 359 height 26
click at [242, 299] on textarea at bounding box center [379, 301] width 359 height 26
click at [336, 308] on textarea at bounding box center [379, 301] width 359 height 26
type textarea "Y"
click at [289, 302] on textarea "We are unfortunately out" at bounding box center [379, 301] width 359 height 26
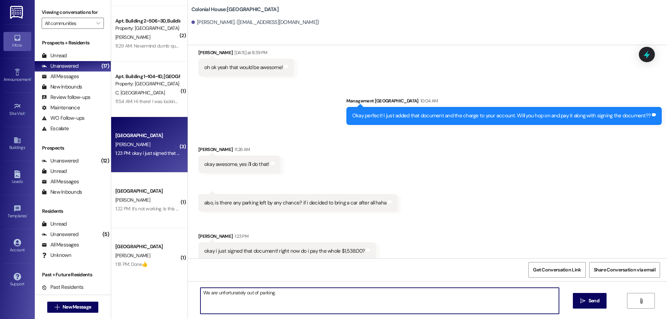
click at [309, 296] on textarea "We are unfortunately out of parking." at bounding box center [379, 301] width 359 height 26
type textarea "We are unfortunately out of parking. And yes, you will pay the whole $1,538.00"
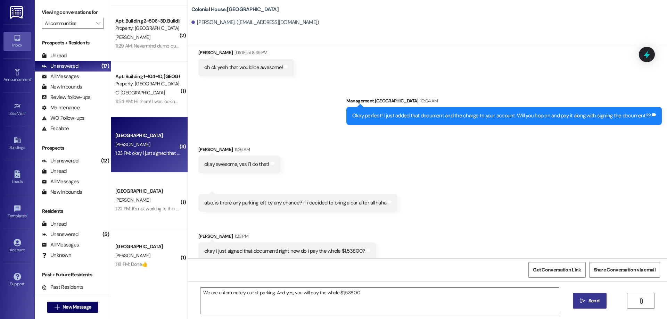
click at [593, 300] on span "Send" at bounding box center [594, 300] width 11 height 7
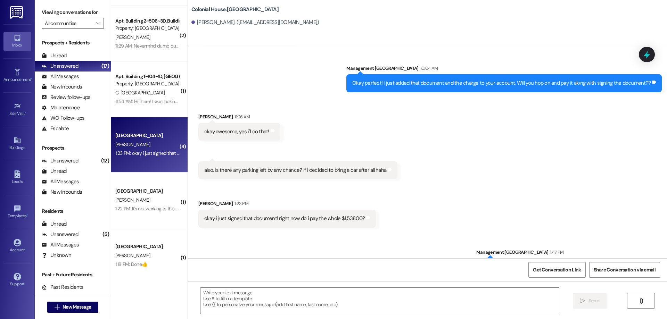
scroll to position [7533, 0]
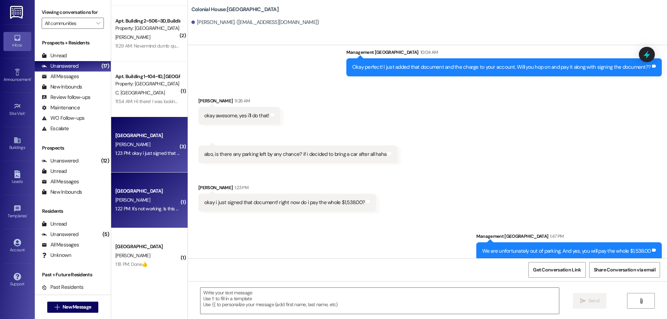
click at [154, 195] on div "[GEOGRAPHIC_DATA]" at bounding box center [147, 191] width 64 height 7
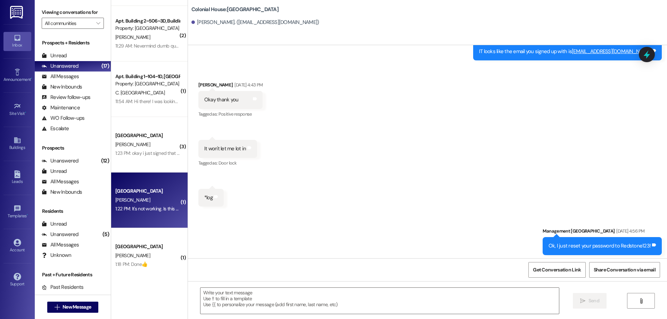
scroll to position [369, 0]
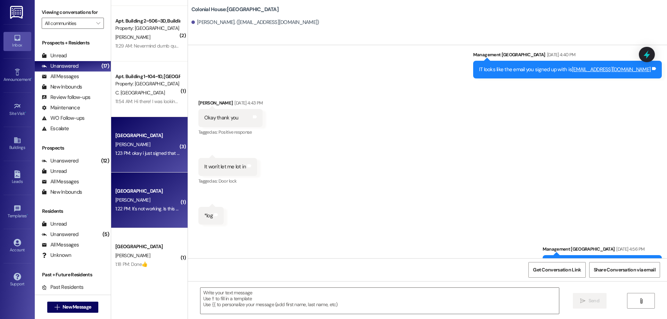
click at [161, 164] on div "Colonial House Prospect M. Thomason 1:23 PM: okay i just signed that document! …" at bounding box center [149, 145] width 76 height 56
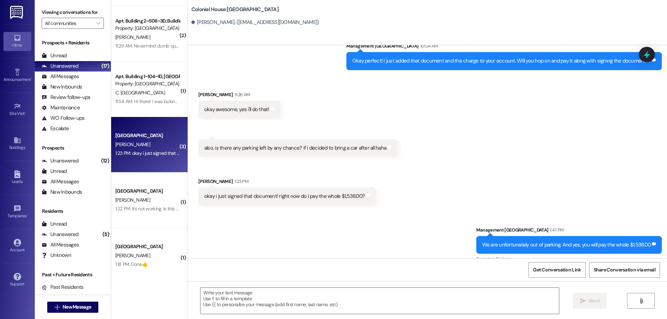
scroll to position [7543, 0]
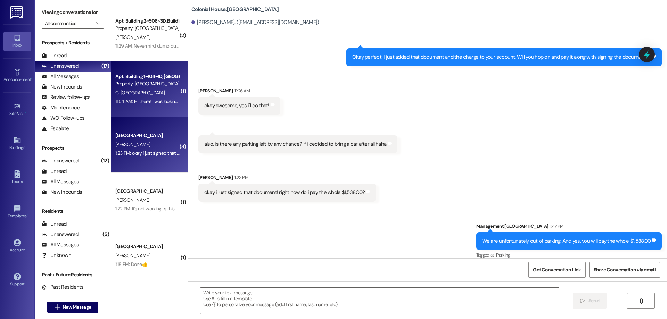
click at [138, 104] on div "11:54 AM: Hi there! I was looking on my account and I was wondering if the paym…" at bounding box center [350, 101] width 470 height 6
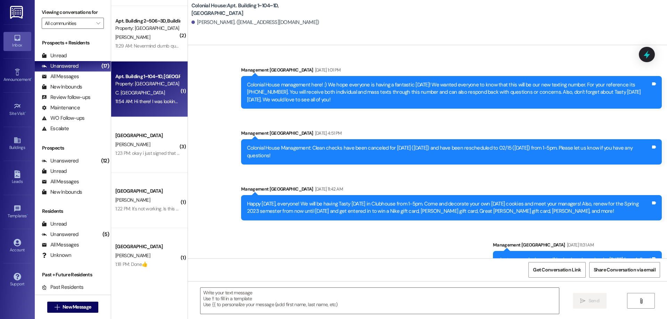
scroll to position [37112, 0]
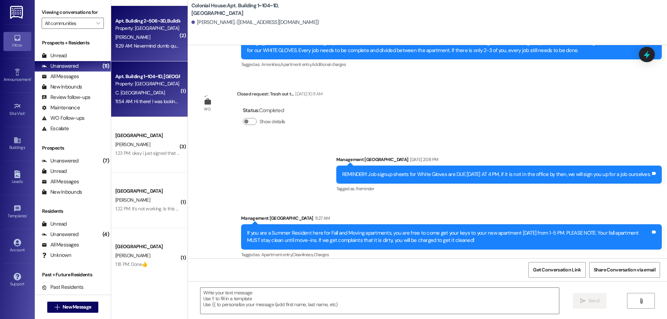
click at [158, 43] on div "11:29 AM: Nevermind dumb question haha 11:29 AM: Nevermind dumb question haha" at bounding box center [157, 46] width 84 height 6
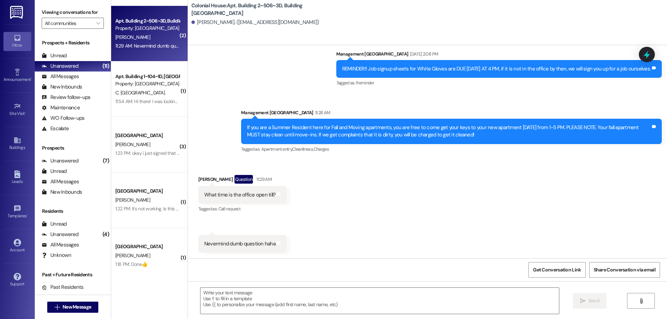
scroll to position [11047, 0]
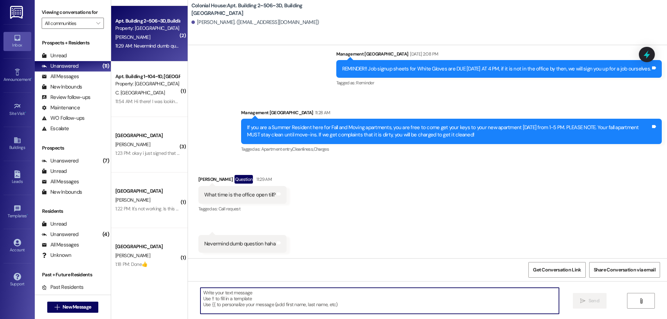
click at [353, 300] on textarea at bounding box center [379, 301] width 359 height 26
type textarea "5 pm lol"
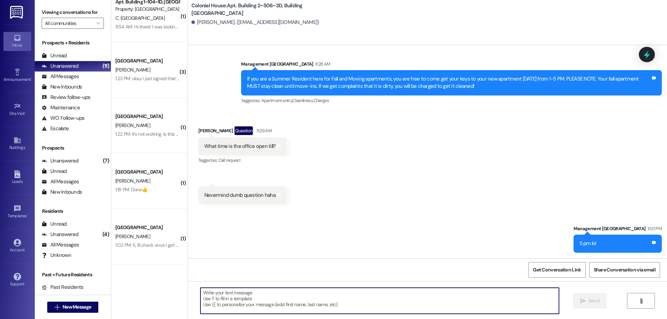
scroll to position [0, 0]
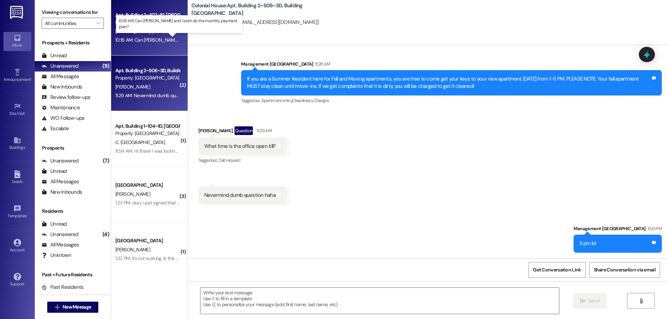
click at [154, 40] on div "10:16 AM: Can Glenn and I both do the monthly payment plan? 10:16 AM: Can Glenn…" at bounding box center [189, 40] width 148 height 6
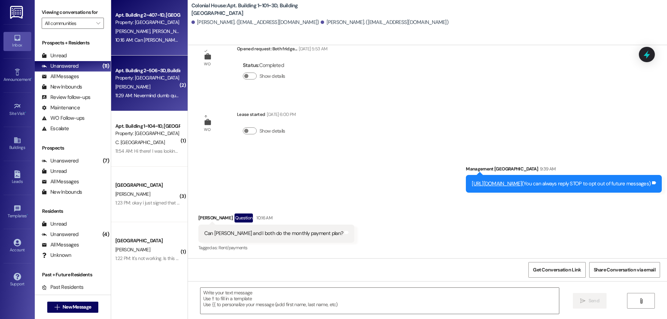
scroll to position [21, 0]
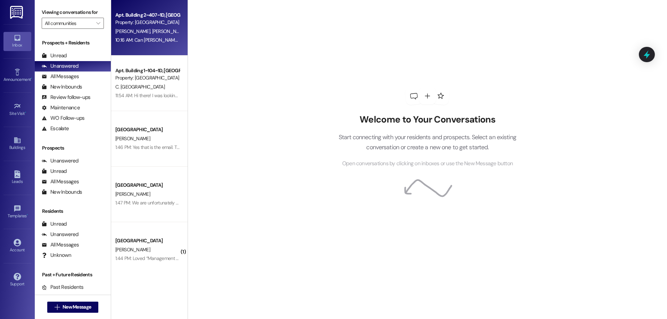
click at [147, 35] on div "[PERSON_NAME] [PERSON_NAME]" at bounding box center [148, 31] width 66 height 9
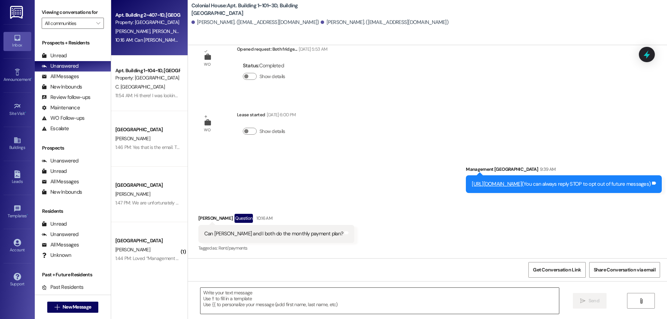
drag, startPoint x: 320, startPoint y: 298, endPoint x: 321, endPoint y: 295, distance: 4.1
click at [320, 297] on textarea at bounding box center [379, 301] width 359 height 26
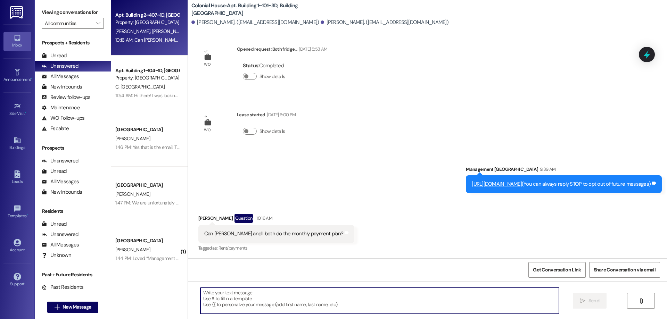
scroll to position [21, 0]
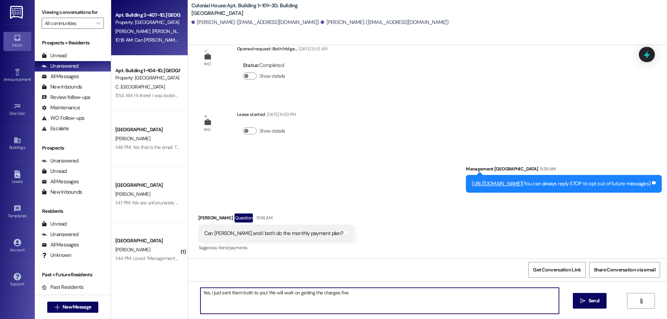
type textarea "Yes, I just sent them both to you! We will work on getting the charges fixed"
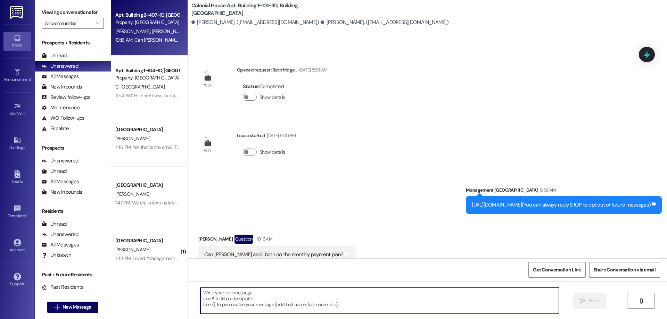
scroll to position [70, 0]
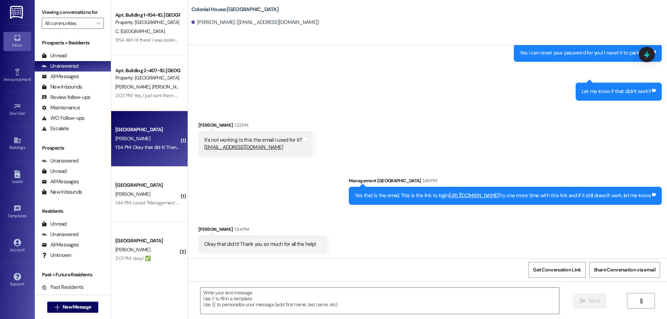
scroll to position [996, 0]
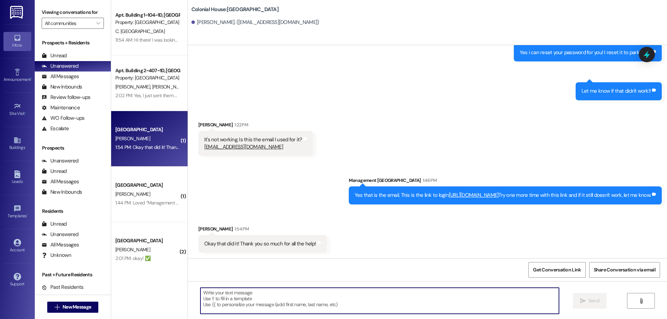
click at [365, 312] on textarea at bounding box center [379, 301] width 359 height 26
type textarea "No Problem!"
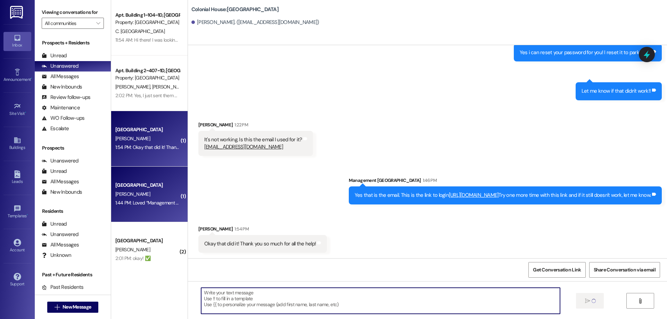
click at [161, 186] on div "[GEOGRAPHIC_DATA]" at bounding box center [147, 185] width 64 height 7
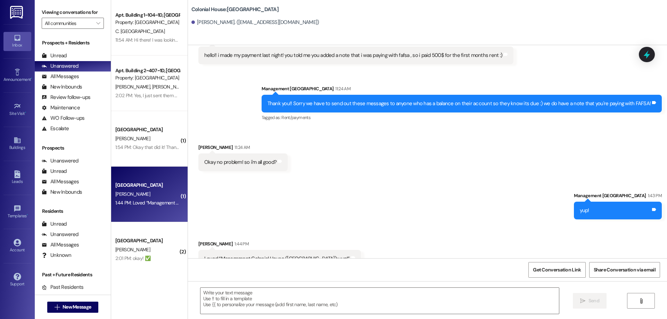
scroll to position [3071, 0]
click at [380, 299] on textarea at bounding box center [379, 301] width 359 height 26
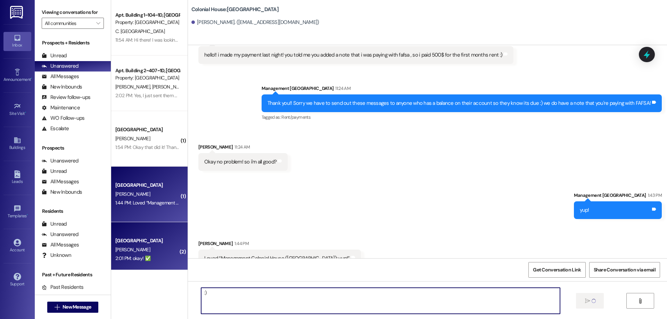
type textarea ":)"
click at [146, 251] on div "[PERSON_NAME]" at bounding box center [148, 250] width 66 height 9
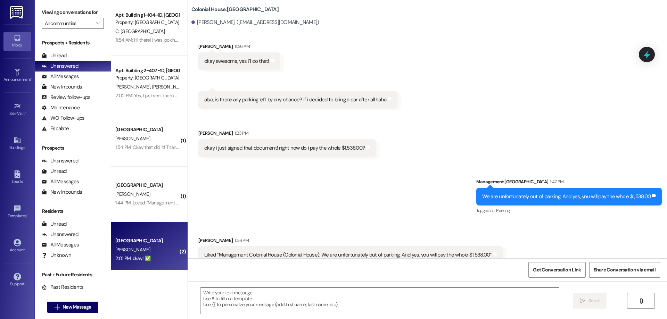
scroll to position [7631, 0]
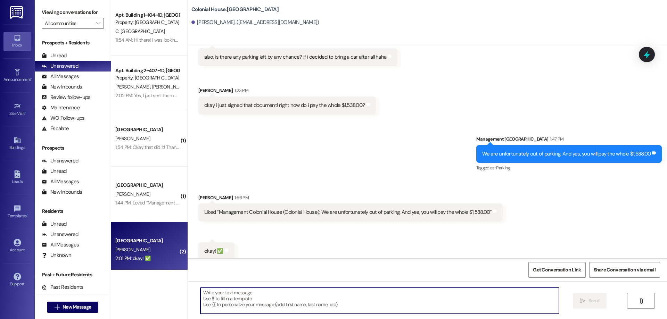
click at [369, 296] on textarea at bounding box center [379, 301] width 359 height 26
type textarea ":)"
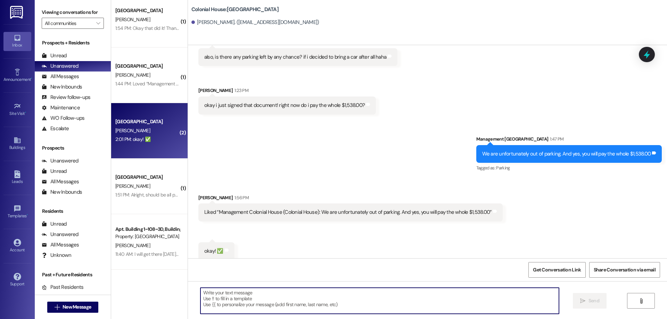
scroll to position [7630, 0]
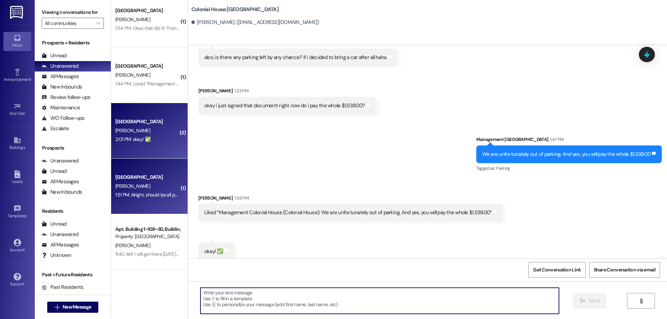
click at [133, 190] on div "[PERSON_NAME]" at bounding box center [148, 186] width 66 height 9
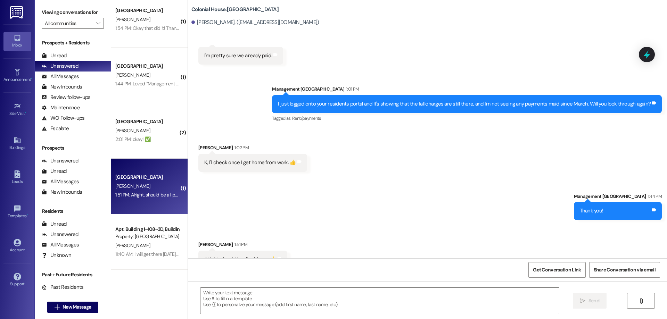
scroll to position [477, 0]
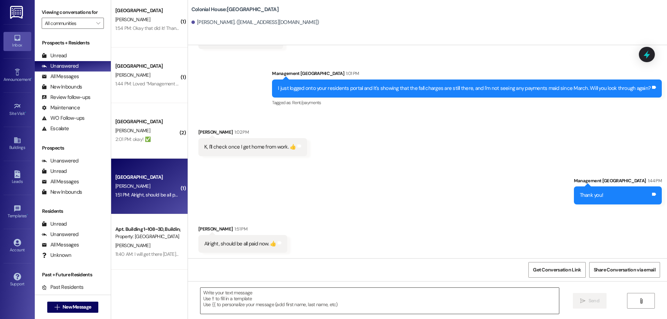
click at [346, 294] on textarea at bounding box center [379, 301] width 359 height 26
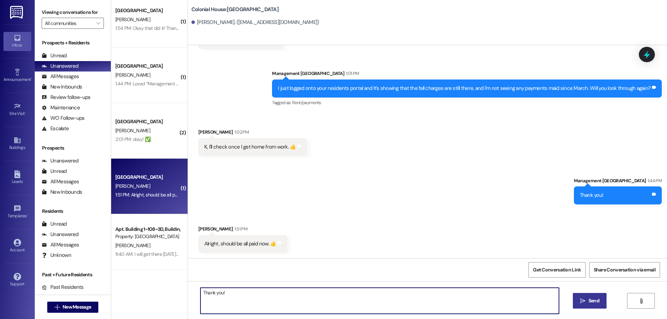
click at [585, 306] on button " Send" at bounding box center [590, 301] width 34 height 16
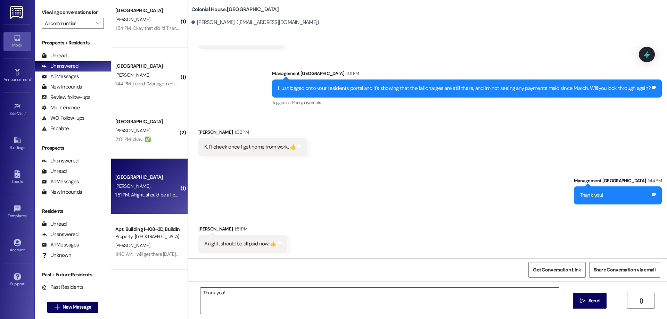
click at [427, 311] on textarea "Thank you!" at bounding box center [379, 301] width 359 height 26
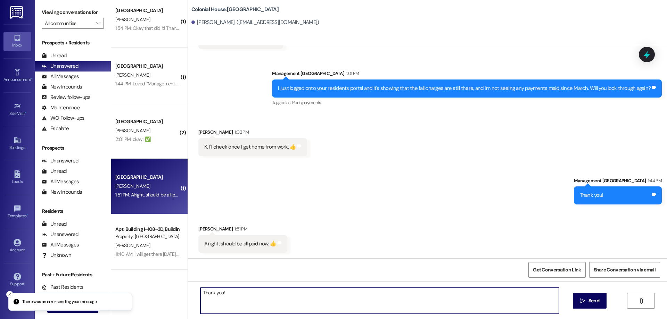
drag, startPoint x: 426, startPoint y: 311, endPoint x: 167, endPoint y: 324, distance: 259.5
click at [167, 319] on html "There was an error sending your message. Inbox Go to Inbox Announcement • Send …" at bounding box center [333, 159] width 667 height 319
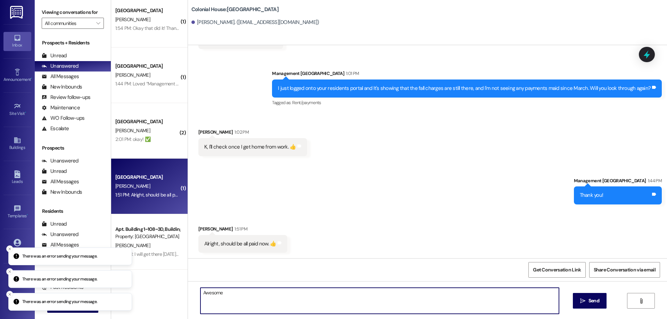
type textarea "Awesome!"
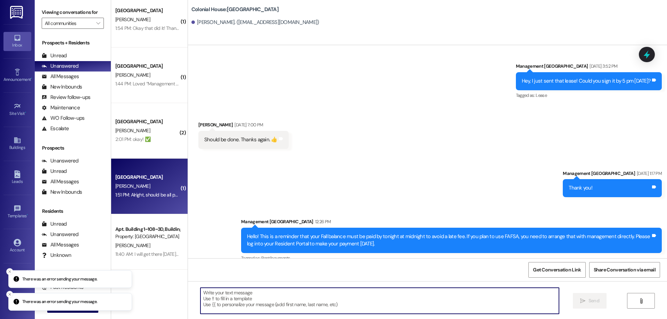
scroll to position [178, 0]
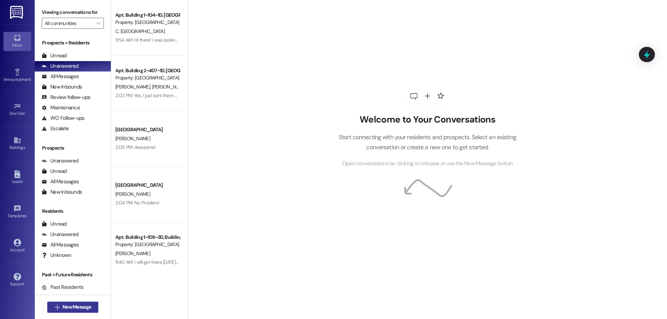
click at [68, 308] on span "New Message" at bounding box center [77, 307] width 28 height 7
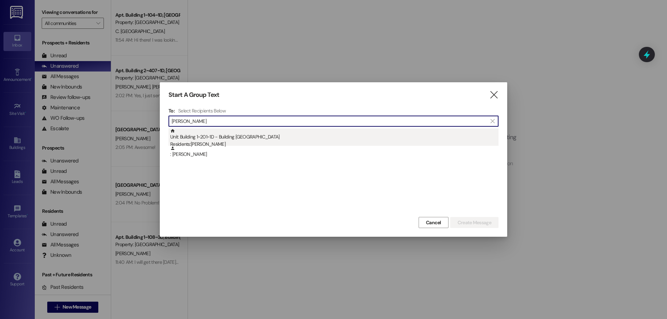
type input "[PERSON_NAME]"
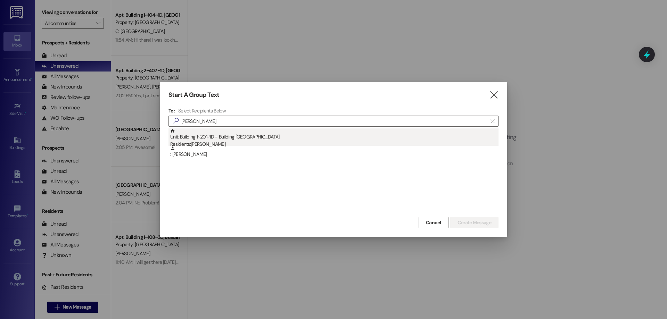
click at [309, 133] on div "Unit: Building 1~201~1D - Building 1 Colonial House Residents: [PERSON_NAME]" at bounding box center [334, 139] width 328 height 20
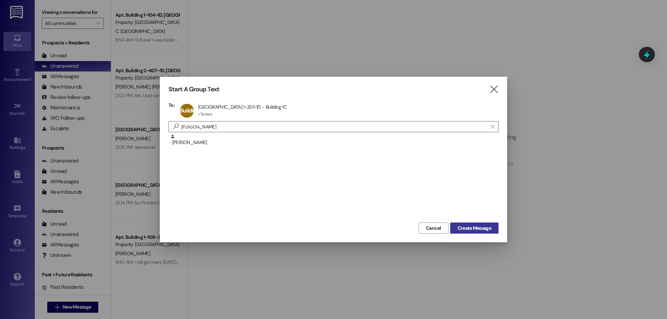
click at [485, 228] on span "Create Message" at bounding box center [475, 228] width 34 height 7
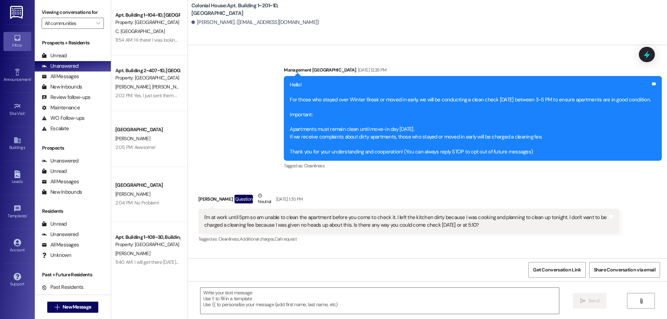
scroll to position [10409, 0]
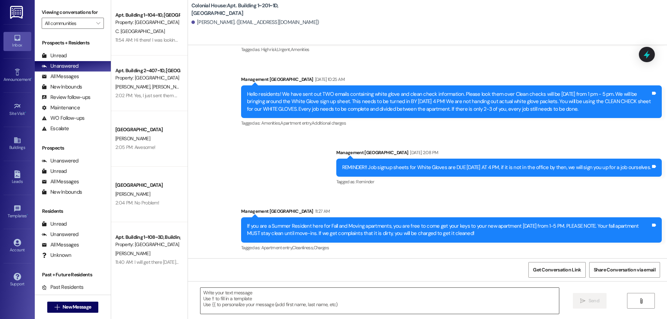
click at [320, 302] on textarea at bounding box center [379, 301] width 359 height 26
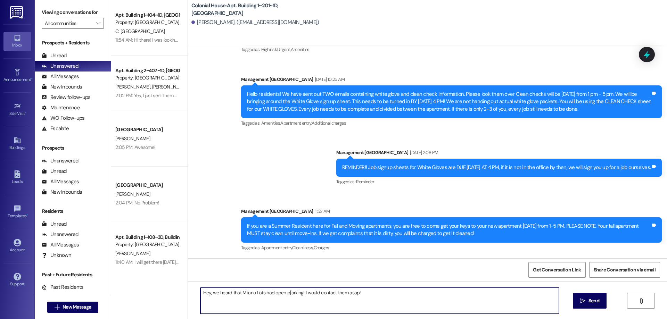
drag, startPoint x: 284, startPoint y: 294, endPoint x: 264, endPoint y: 295, distance: 20.2
click at [264, 295] on textarea "Hey, we heard that Milano flats had open p[arking! I would contact them asap!" at bounding box center [379, 301] width 359 height 26
click at [283, 294] on textarea "Hey, we heard that Milano flats had open p[arking! I would contact them asap!" at bounding box center [379, 301] width 359 height 26
type textarea "Hey, we heard that Milano flats had open parking! I would contact them asap!"
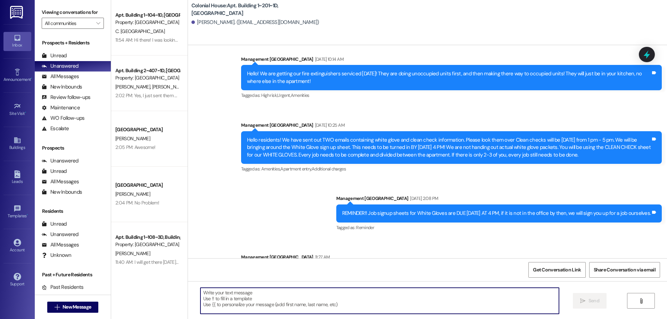
scroll to position [10457, 0]
